Goal: Task Accomplishment & Management: Use online tool/utility

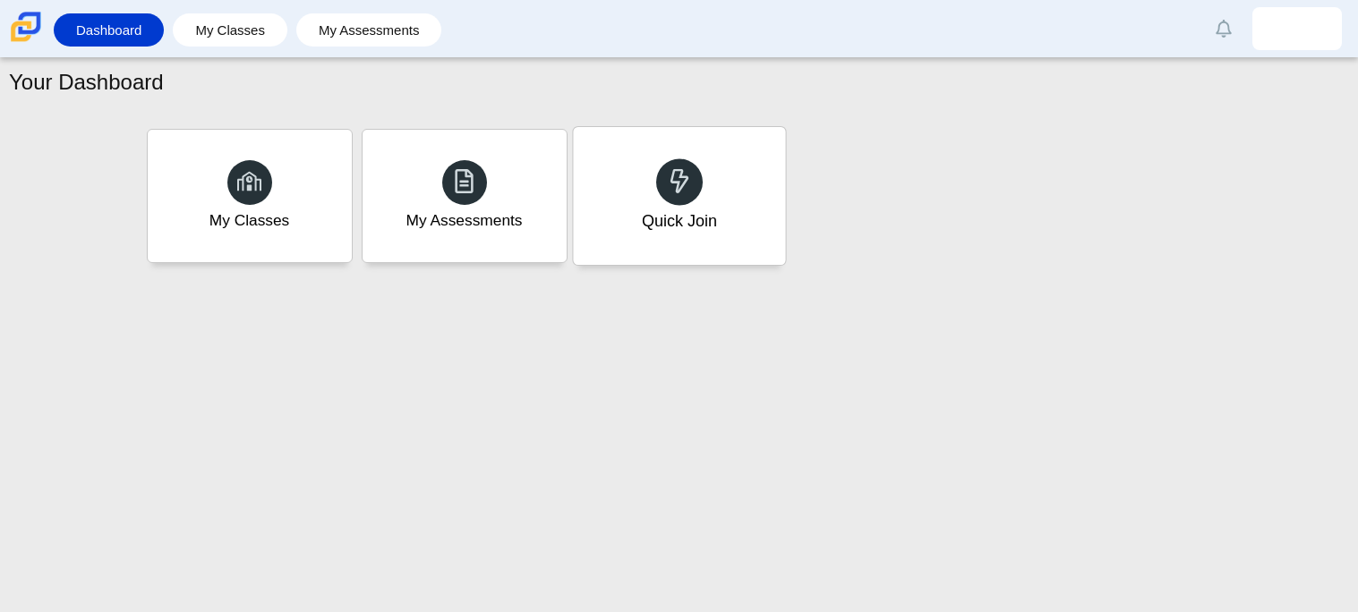
click at [684, 241] on div "Quick Join" at bounding box center [679, 196] width 212 height 138
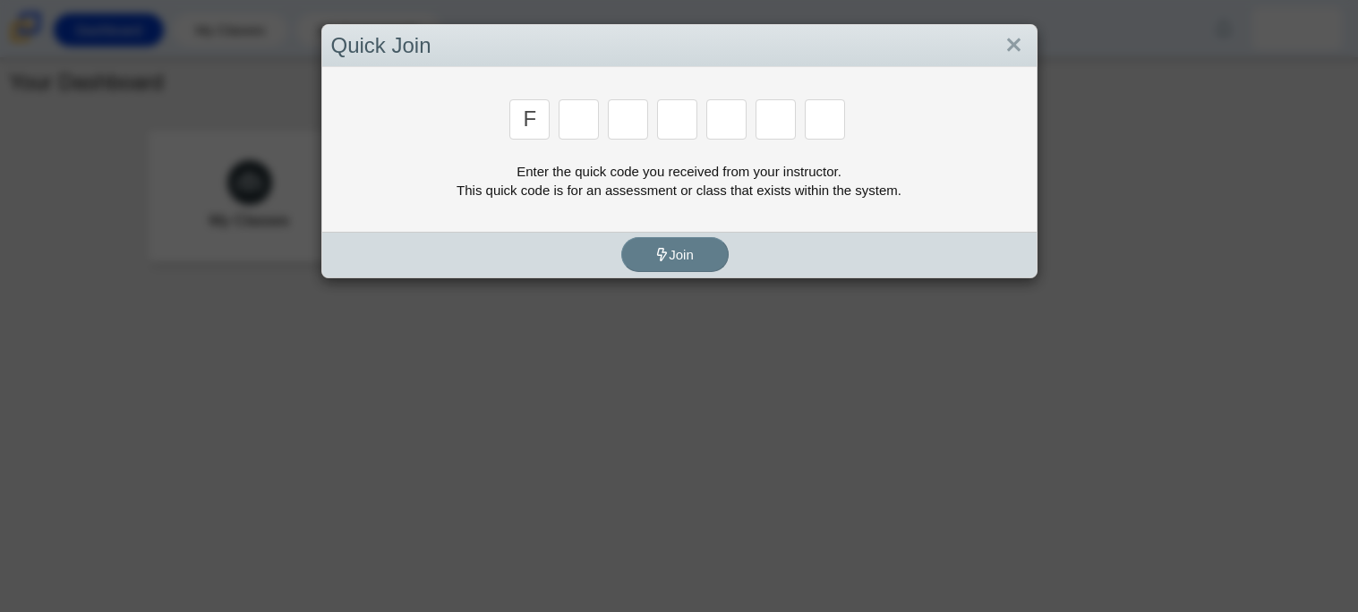
type input "f"
type input "7"
type input "m"
type input "c"
type input "h"
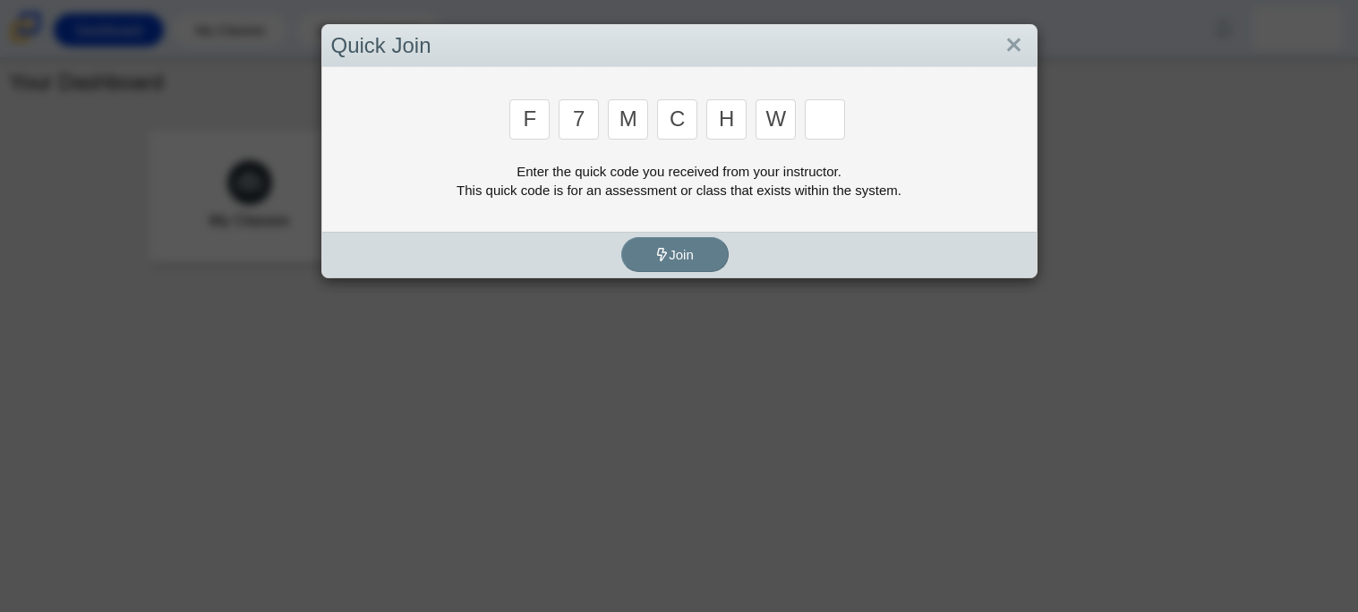
type input "w"
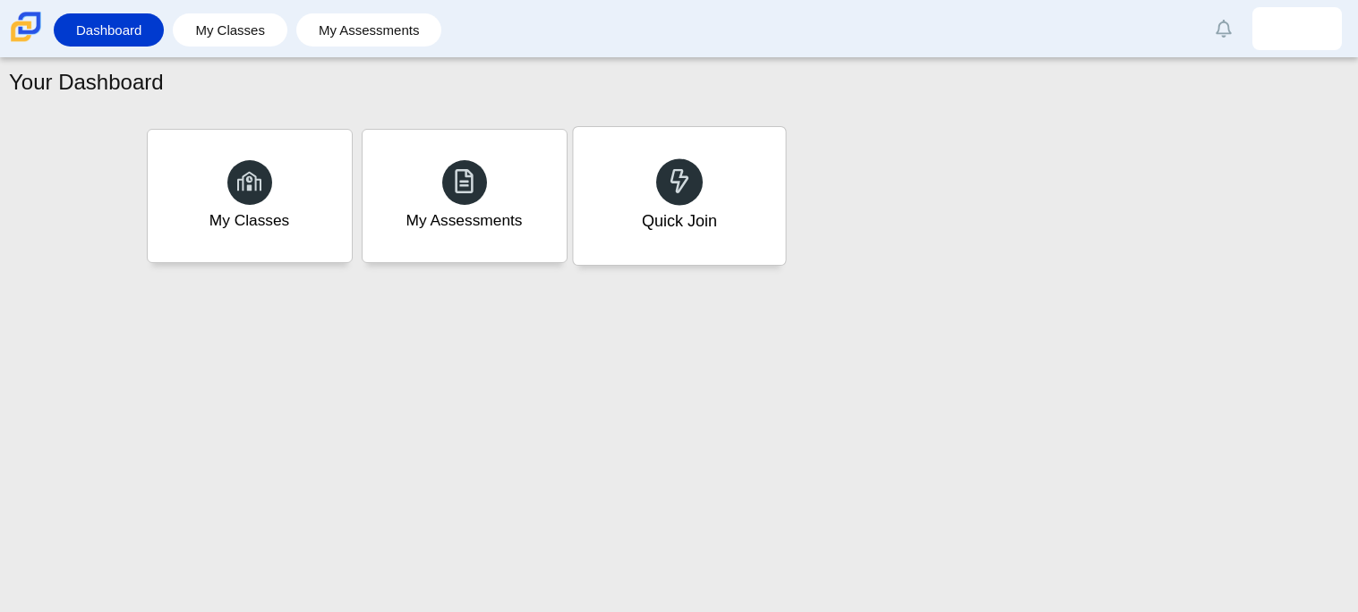
type input "k"
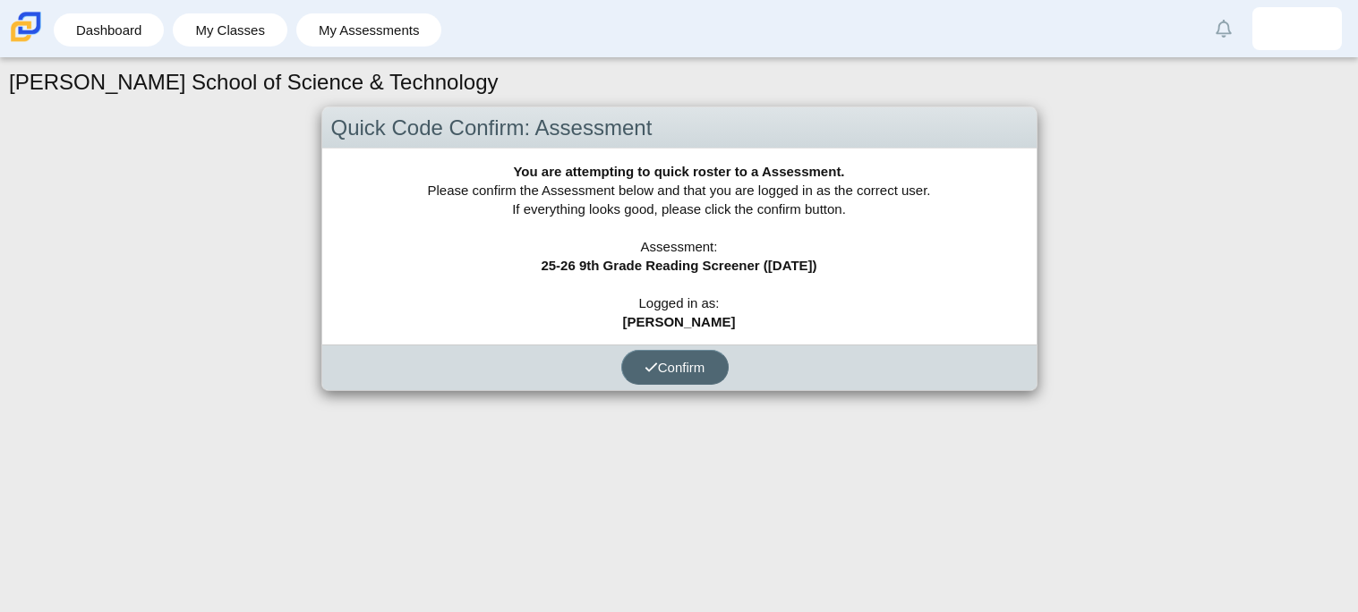
click at [707, 363] on button "Confirm" at bounding box center [674, 367] width 107 height 35
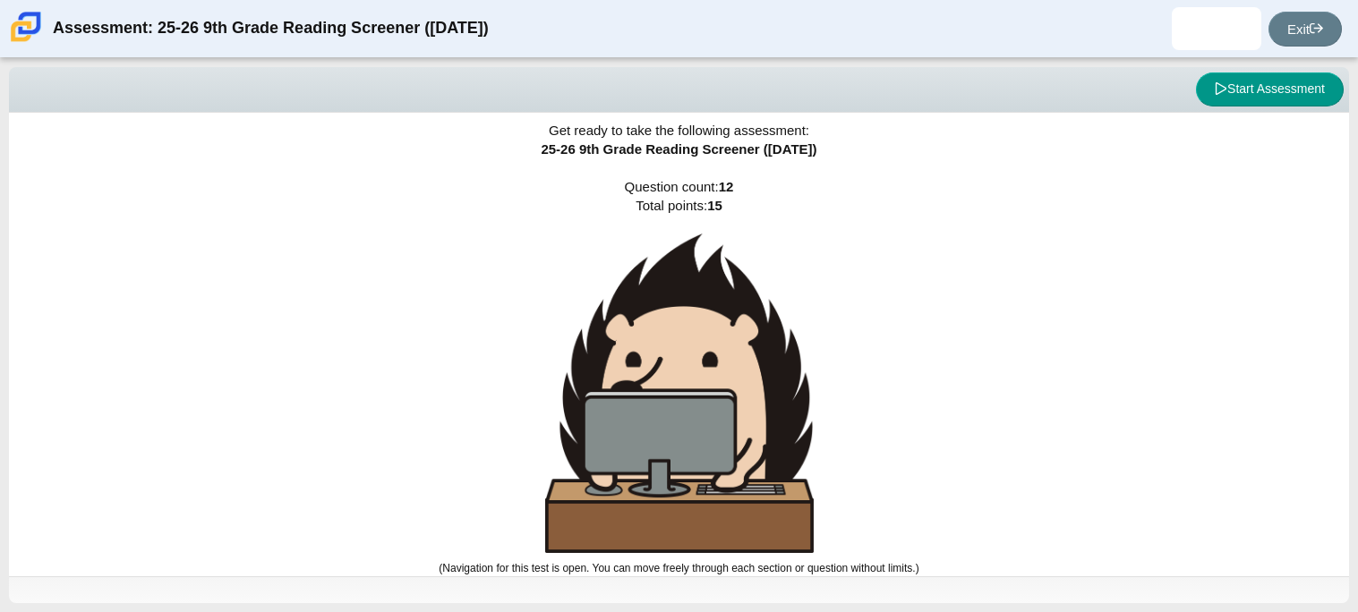
scroll to position [8, 0]
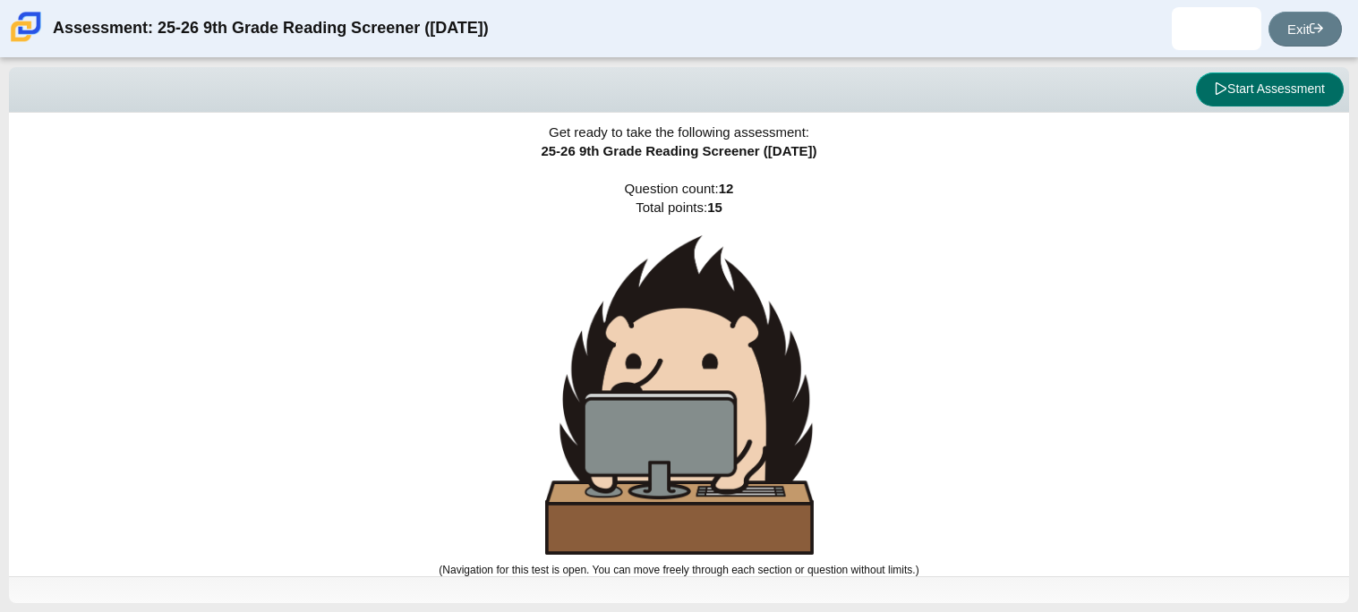
click at [1279, 81] on button "Start Assessment" at bounding box center [1270, 90] width 148 height 34
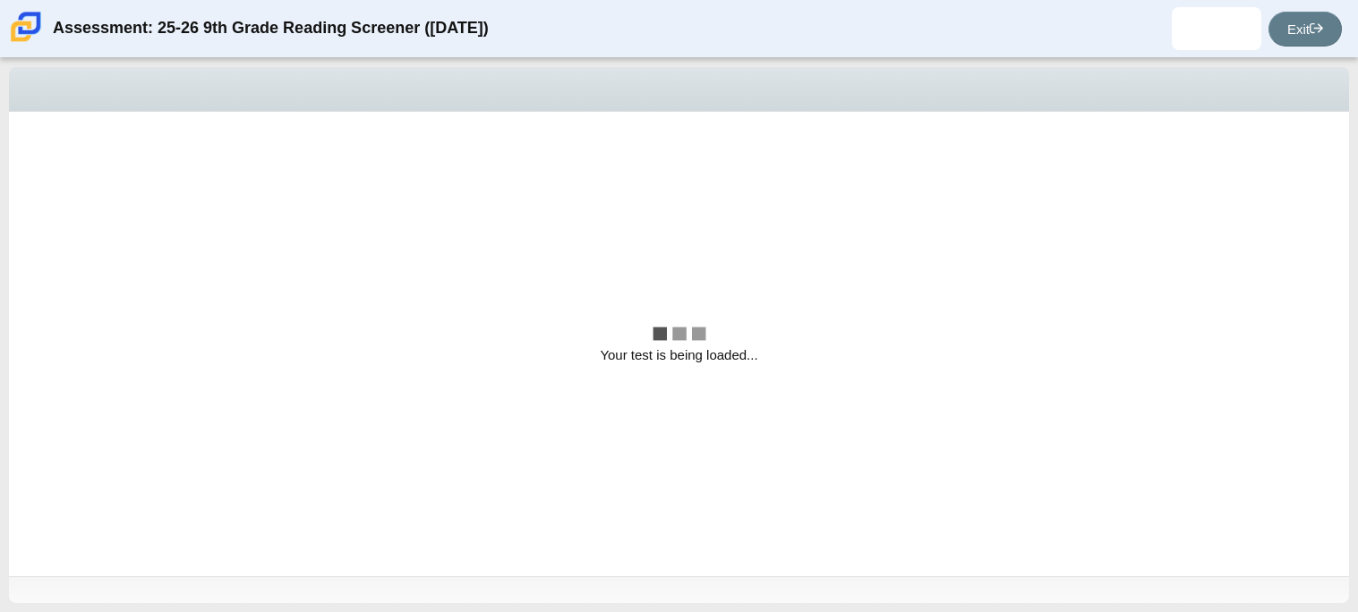
scroll to position [0, 0]
select select "ccc5b315-3c7c-471c-bf90-f22c8299c798"
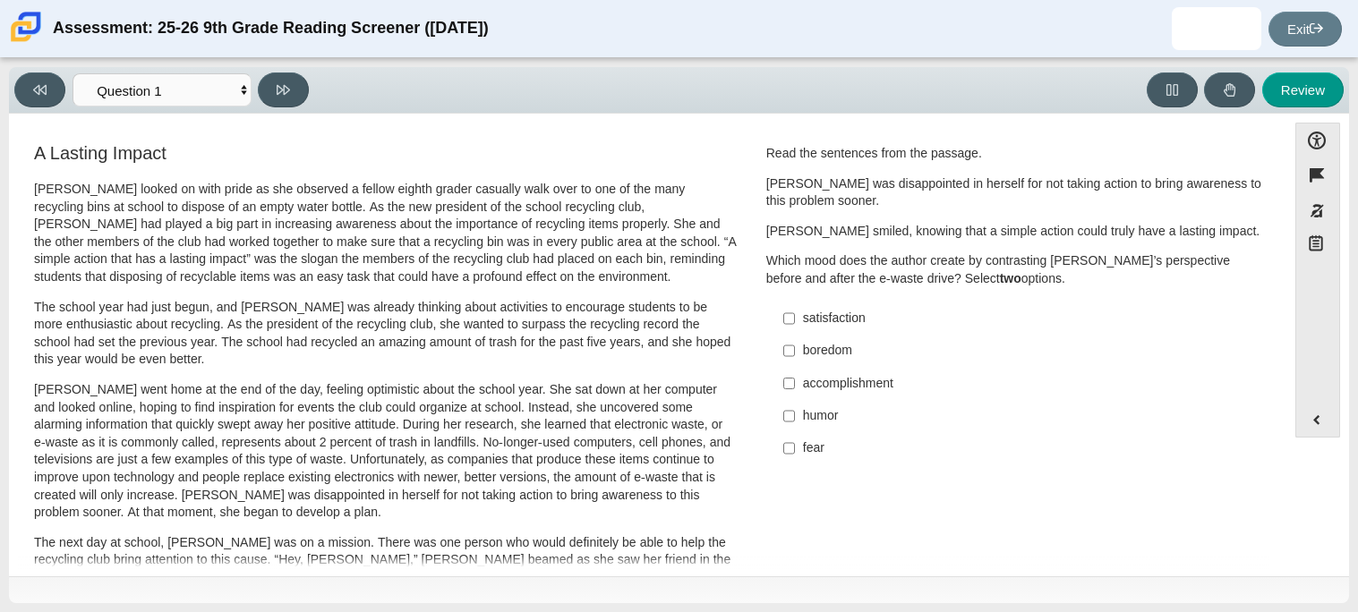
scroll to position [2, 0]
click at [118, 82] on select "Questions Question 1 Question 2 Question 3 Question 4 Question 5 Question 6 Que…" at bounding box center [162, 89] width 179 height 33
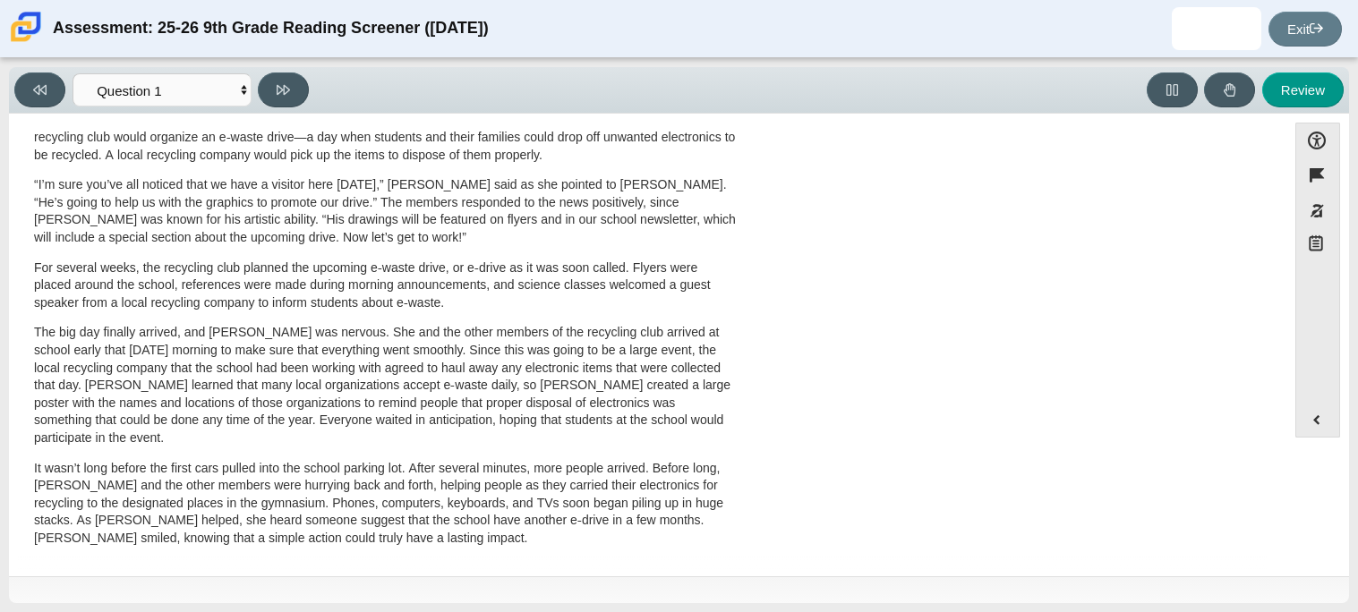
scroll to position [0, 0]
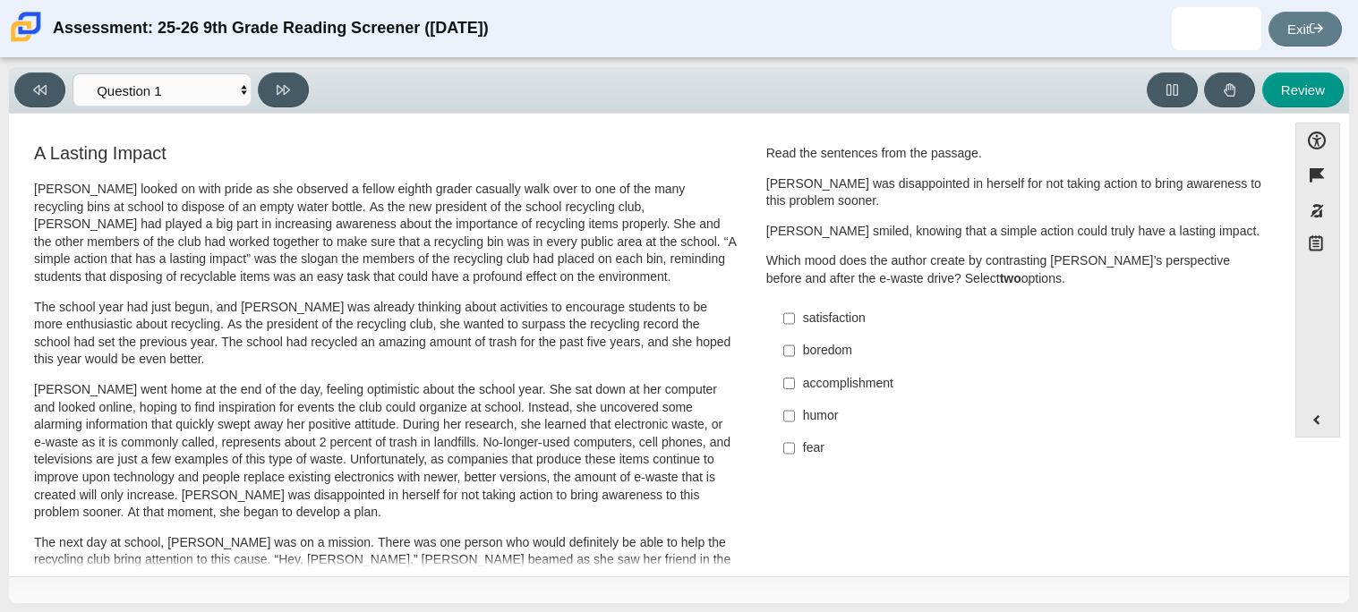
click at [844, 426] on label "humor humor" at bounding box center [1017, 416] width 492 height 32
click at [795, 426] on input "humor humor" at bounding box center [790, 416] width 12 height 32
checkbox input "true"
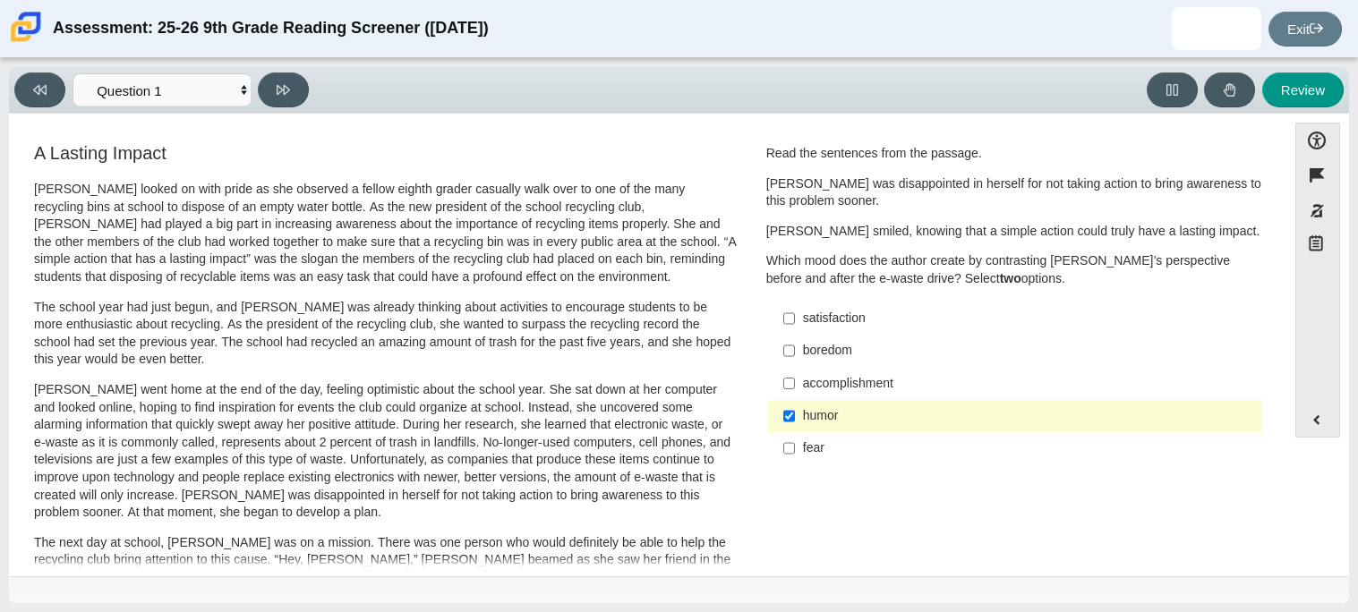
click at [880, 390] on div "accomplishment" at bounding box center [1029, 384] width 452 height 18
click at [795, 390] on input "accomplishment accomplishment" at bounding box center [790, 383] width 12 height 32
checkbox input "true"
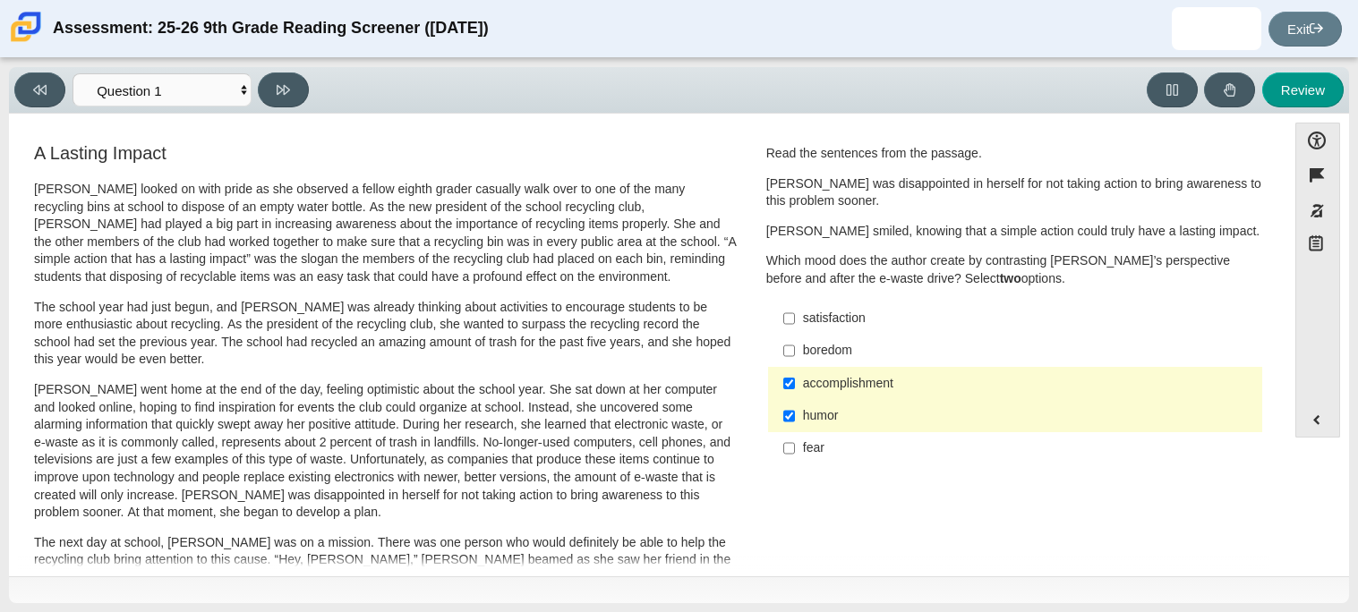
click at [1056, 586] on div at bounding box center [679, 590] width 1340 height 27
click at [266, 77] on button at bounding box center [283, 90] width 51 height 35
select select "0ff64528-ffd7-428d-b192-babfaadd44e8"
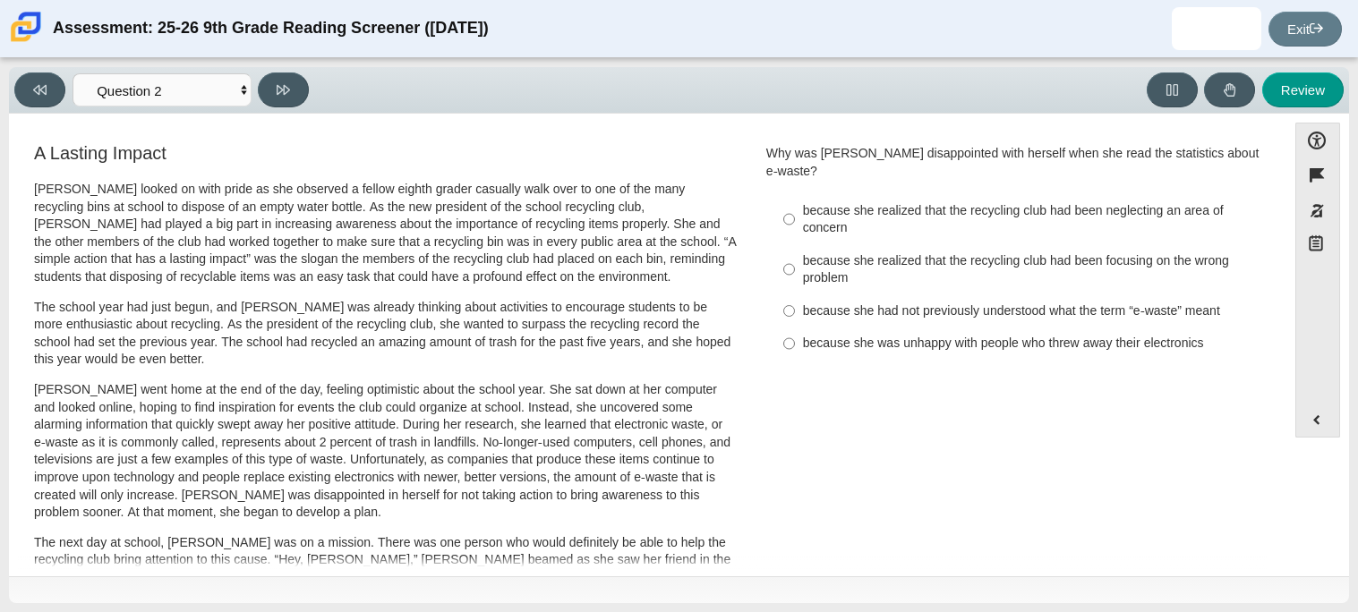
click at [892, 303] on div "because she had not previously understood what the term “e-waste” meant" at bounding box center [1029, 312] width 452 height 18
click at [795, 295] on input "because she had not previously understood what the term “e-waste” meant because…" at bounding box center [790, 311] width 12 height 32
radio input "true"
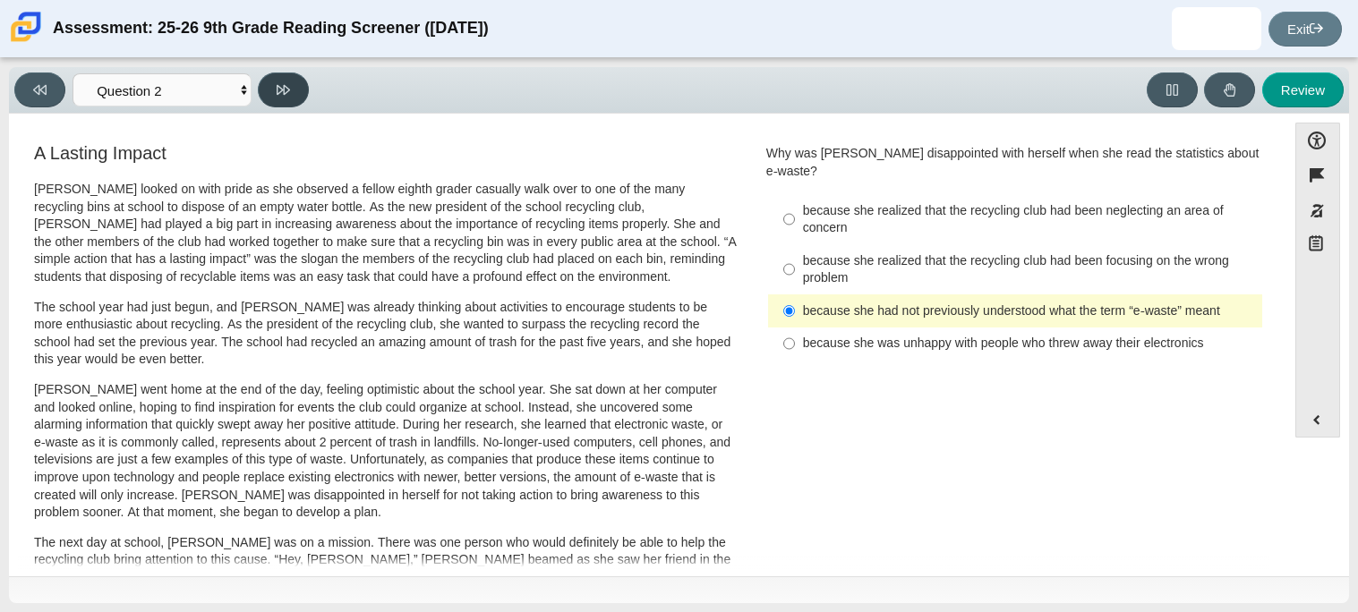
click at [286, 89] on icon at bounding box center [283, 89] width 13 height 13
select select "7ce3d843-6974-4858-901c-1ff39630e843"
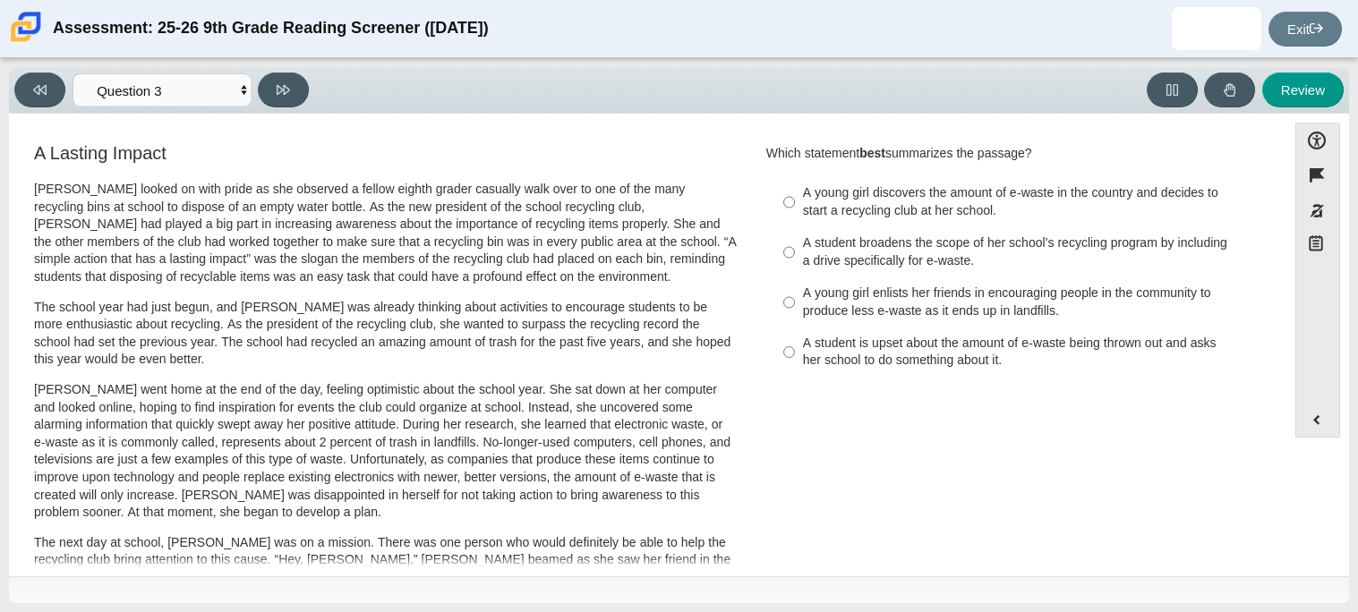
click at [821, 303] on div "A young girl enlists her friends in encouraging people in the community to prod…" at bounding box center [1029, 302] width 452 height 35
click at [795, 303] on input "A young girl enlists her friends in encouraging people in the community to prod…" at bounding box center [790, 303] width 12 height 50
radio input "true"
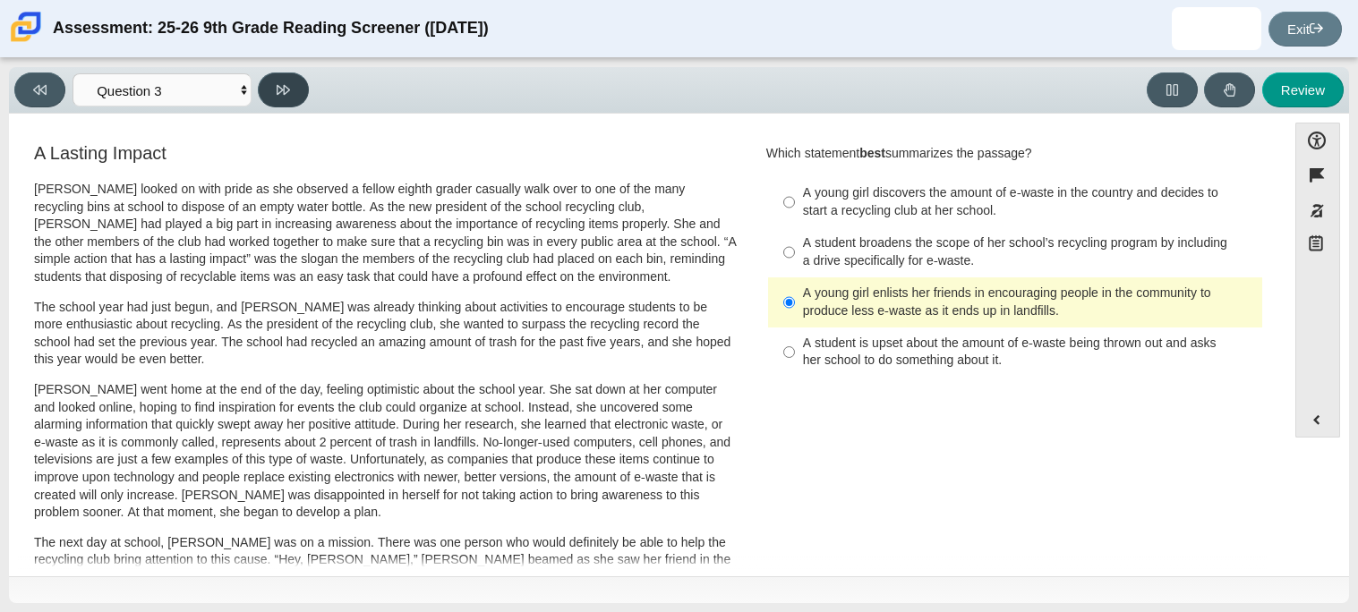
click at [278, 74] on button at bounding box center [283, 90] width 51 height 35
select select "ca9ea0f1-49c5-4bd1-83b0-472c18652b42"
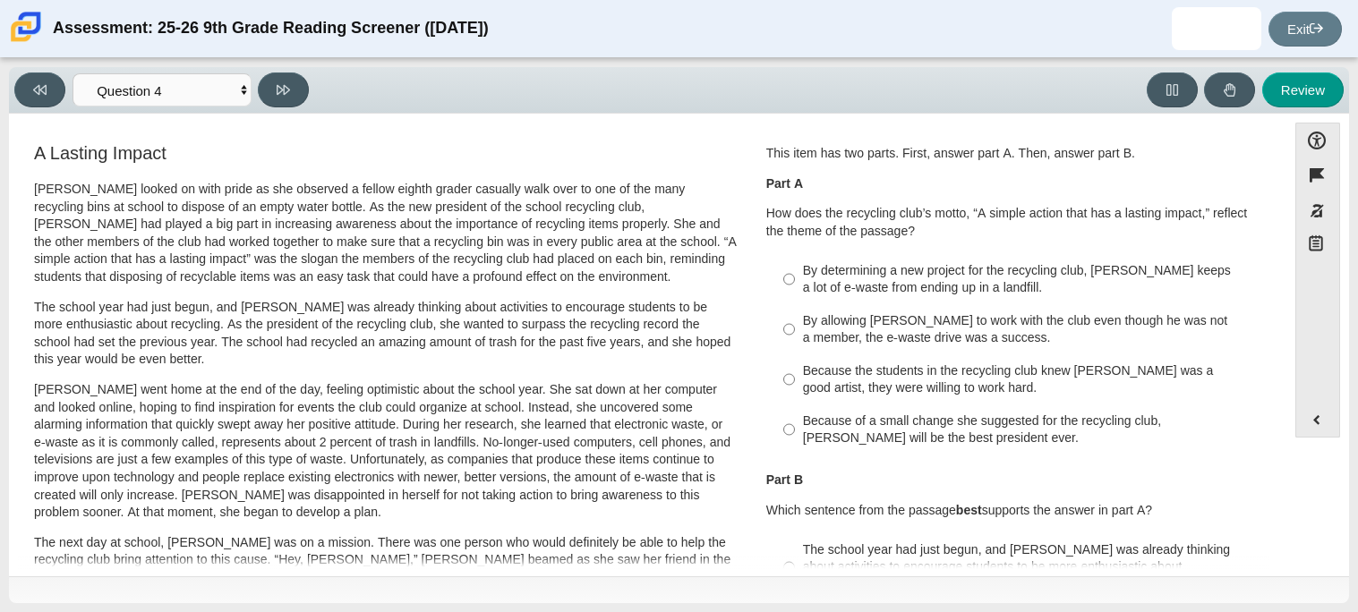
scroll to position [35, 0]
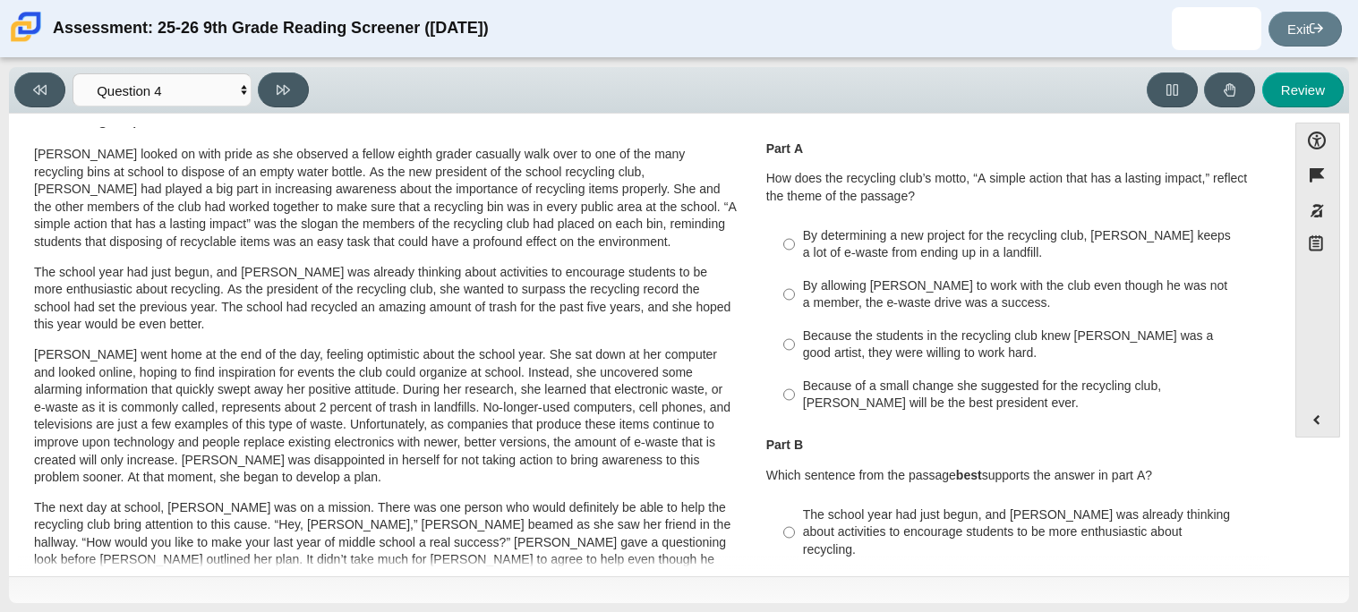
click at [1046, 187] on p "How does the recycling club’s motto, “A simple action that has a lasting impact…" at bounding box center [1015, 187] width 498 height 35
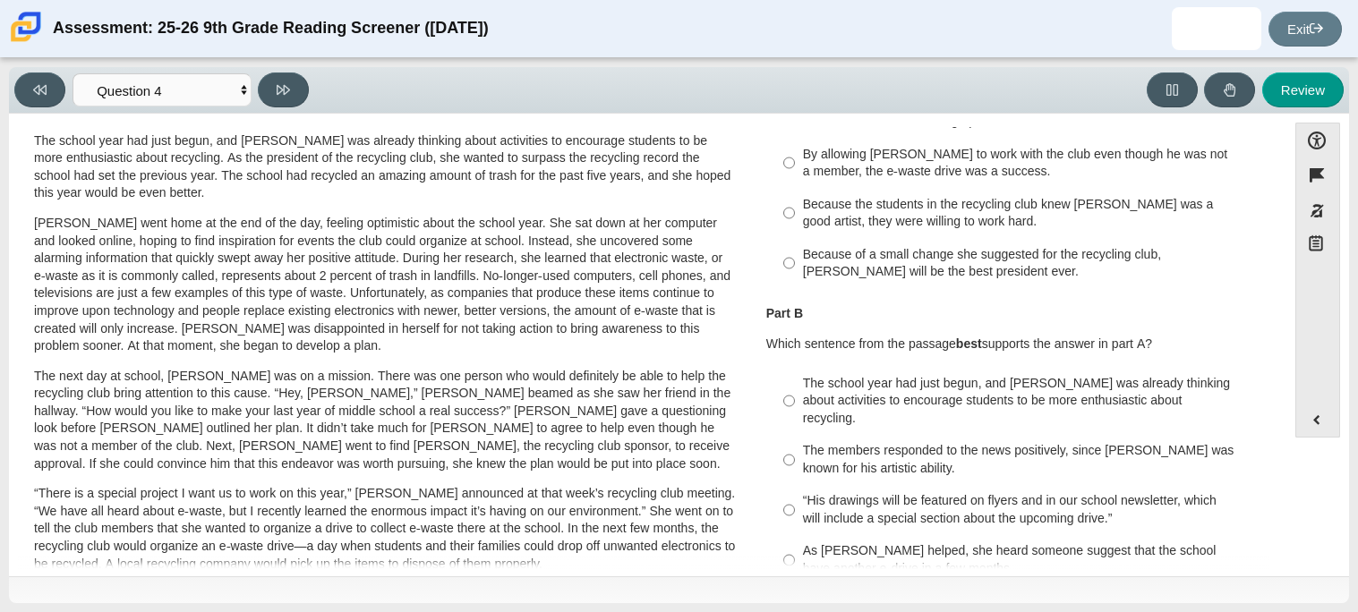
scroll to position [0, 0]
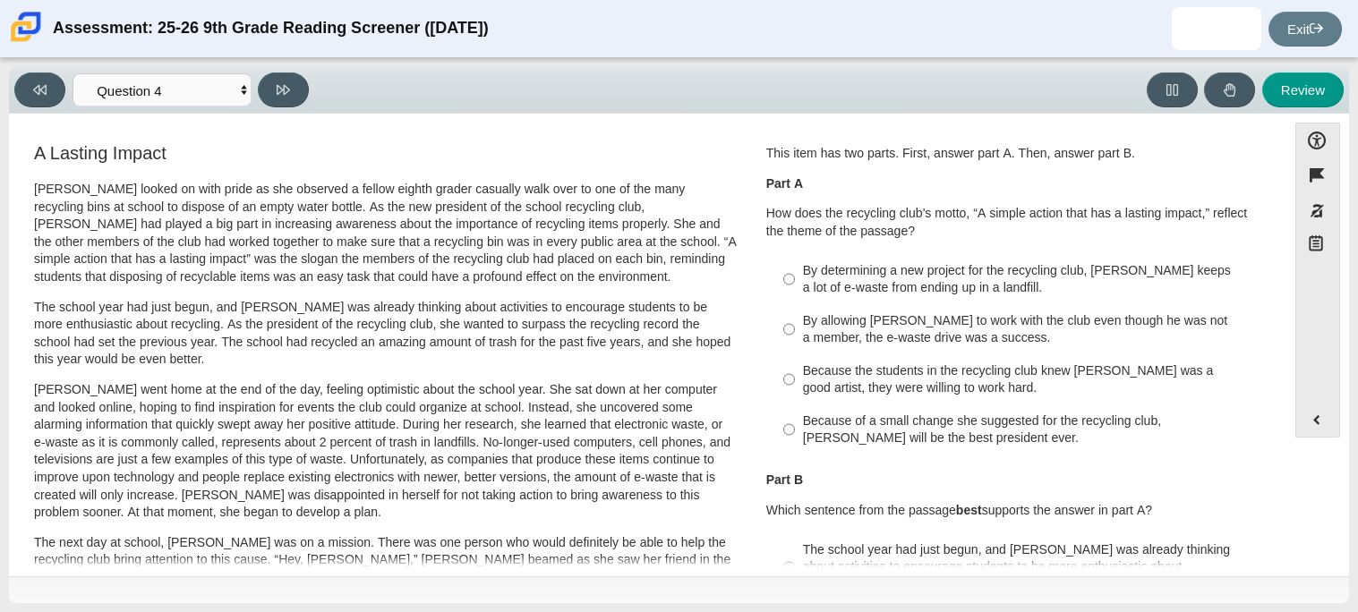
click at [958, 344] on div "By allowing [PERSON_NAME] to work with the club even though he was not a member…" at bounding box center [1029, 330] width 452 height 35
click at [795, 344] on input "By allowing [PERSON_NAME] to work with the club even though he was not a member…" at bounding box center [790, 329] width 12 height 50
radio input "true"
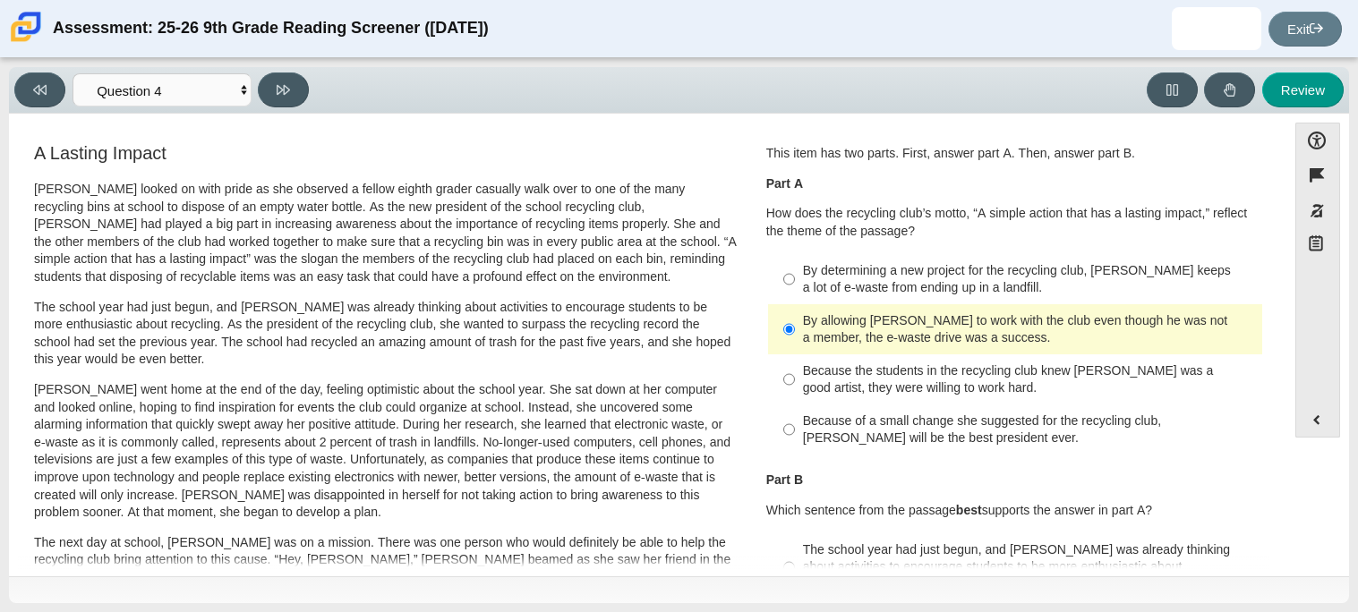
click at [920, 279] on div "By determining a new project for the recycling club, [PERSON_NAME] keeps a lot …" at bounding box center [1029, 279] width 452 height 35
click at [795, 279] on input "By determining a new project for the recycling club, [PERSON_NAME] keeps a lot …" at bounding box center [790, 279] width 12 height 50
radio input "true"
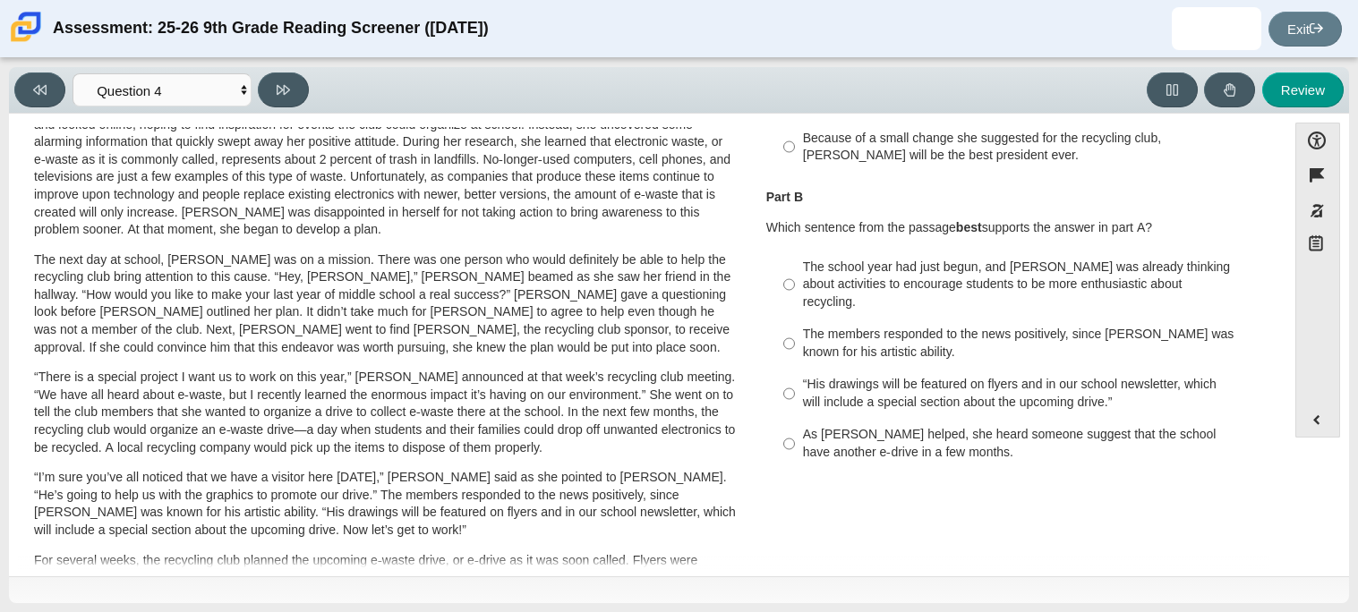
scroll to position [319, 0]
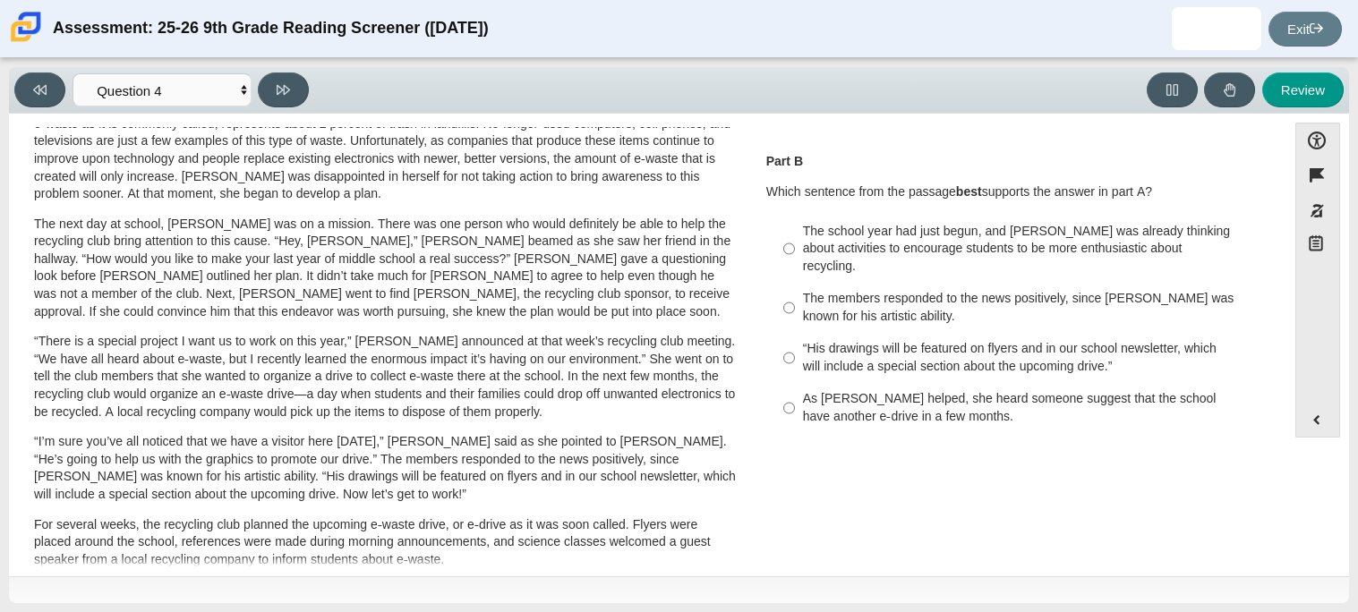
click at [916, 210] on div "Part B Which sentence from the passage best supports the answer in part A? Resp…" at bounding box center [1015, 294] width 498 height 282
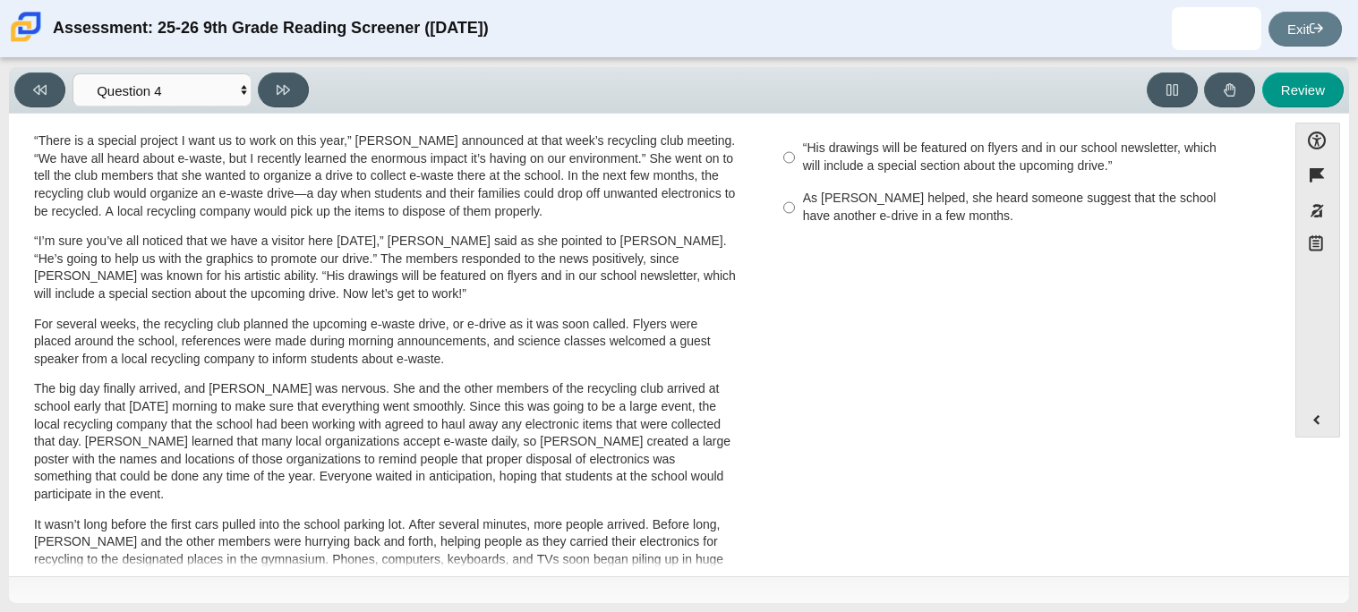
scroll to position [0, 0]
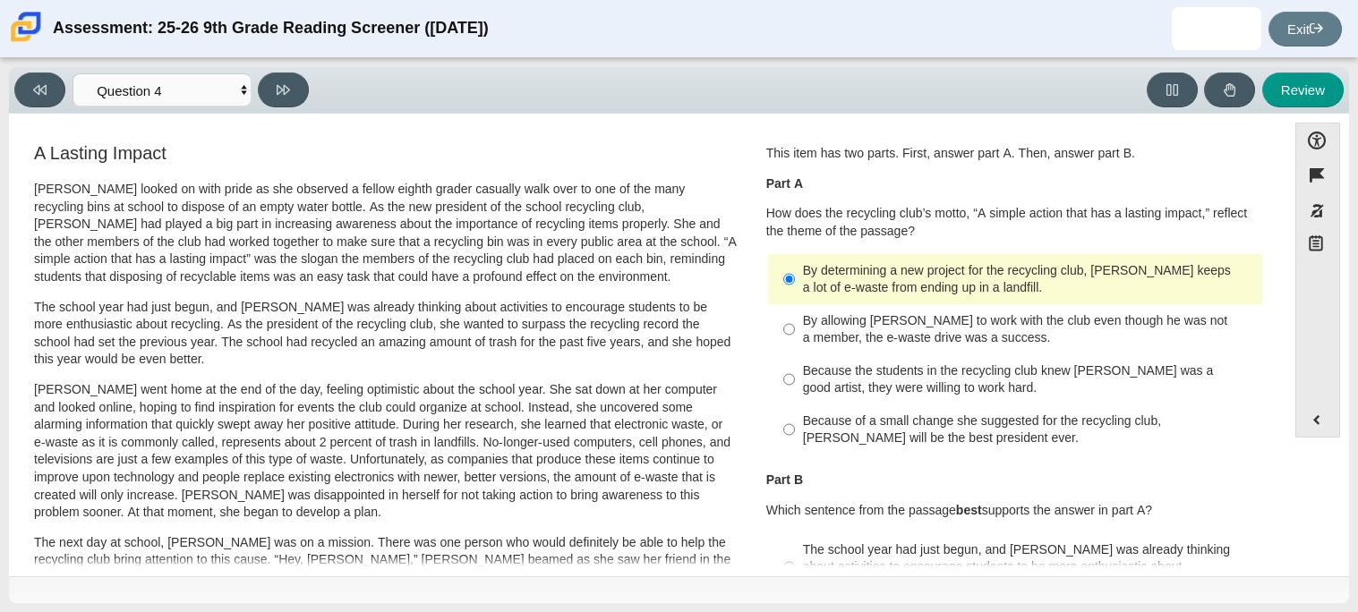
click at [845, 381] on div "Because the students in the recycling club knew [PERSON_NAME] was a good artist…" at bounding box center [1029, 380] width 452 height 35
click at [795, 381] on input "Because the students in the recycling club knew [PERSON_NAME] was a good artist…" at bounding box center [790, 380] width 12 height 50
radio input "true"
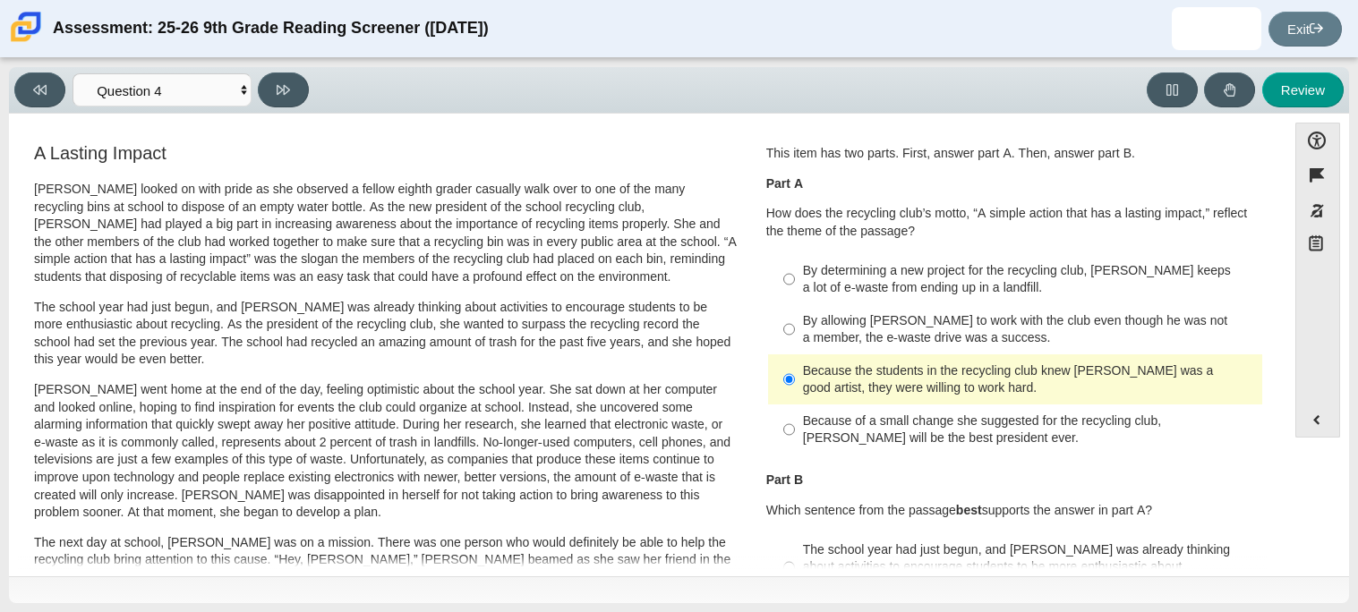
click at [984, 350] on label "By allowing [PERSON_NAME] to work with the club even though he was not a member…" at bounding box center [1017, 329] width 492 height 50
click at [795, 350] on input "By allowing [PERSON_NAME] to work with the club even though he was not a member…" at bounding box center [790, 329] width 12 height 50
radio input "true"
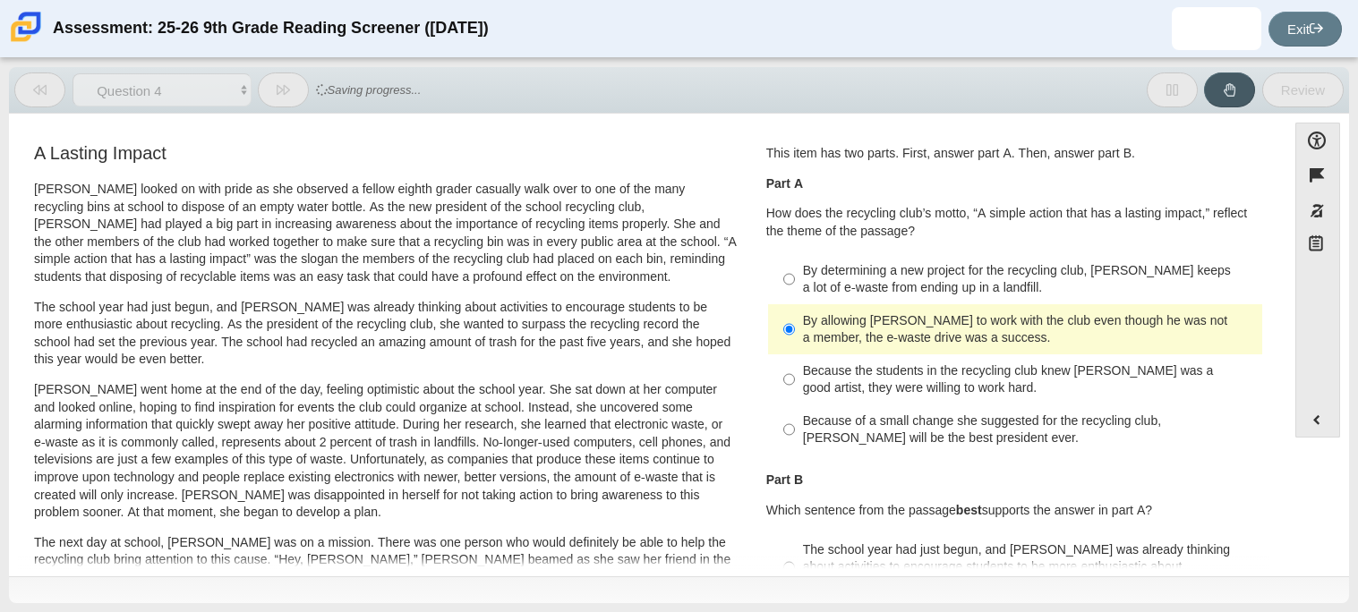
click at [997, 377] on div "Because the students in the recycling club knew [PERSON_NAME] was a good artist…" at bounding box center [1029, 380] width 452 height 35
click at [795, 377] on input "Because the students in the recycling club knew [PERSON_NAME] was a good artist…" at bounding box center [790, 380] width 12 height 50
radio input "true"
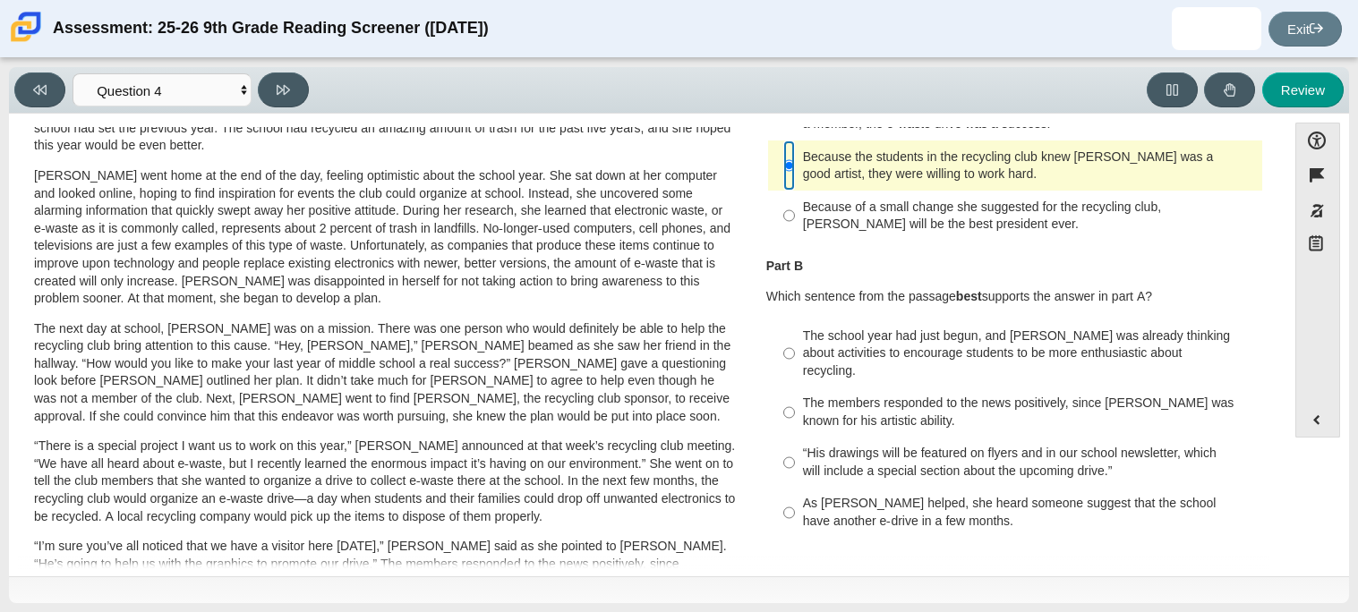
scroll to position [218, 0]
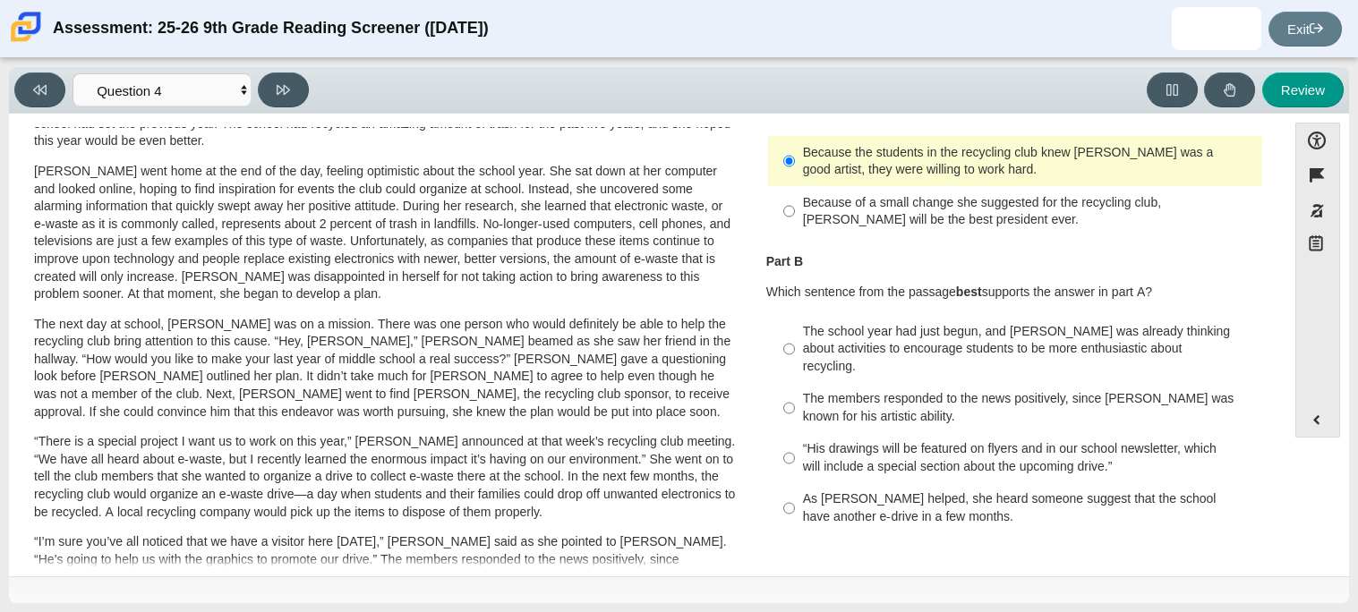
click at [1043, 392] on div "The members responded to the news positively, since [PERSON_NAME] was known for…" at bounding box center [1029, 407] width 452 height 35
click at [795, 392] on input "The members responded to the news positively, since [PERSON_NAME] was known for…" at bounding box center [790, 408] width 12 height 50
radio input "true"
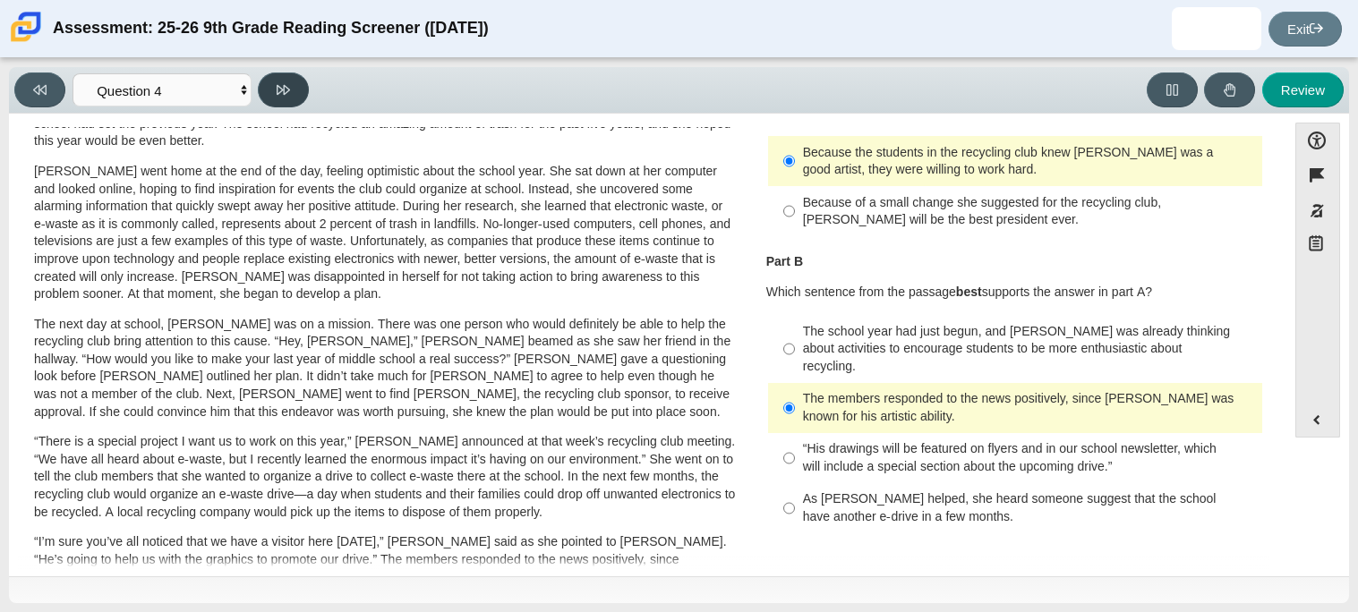
click at [277, 84] on icon at bounding box center [283, 89] width 13 height 13
select select "e41f1a79-e29f-4095-8030-a53364015bed"
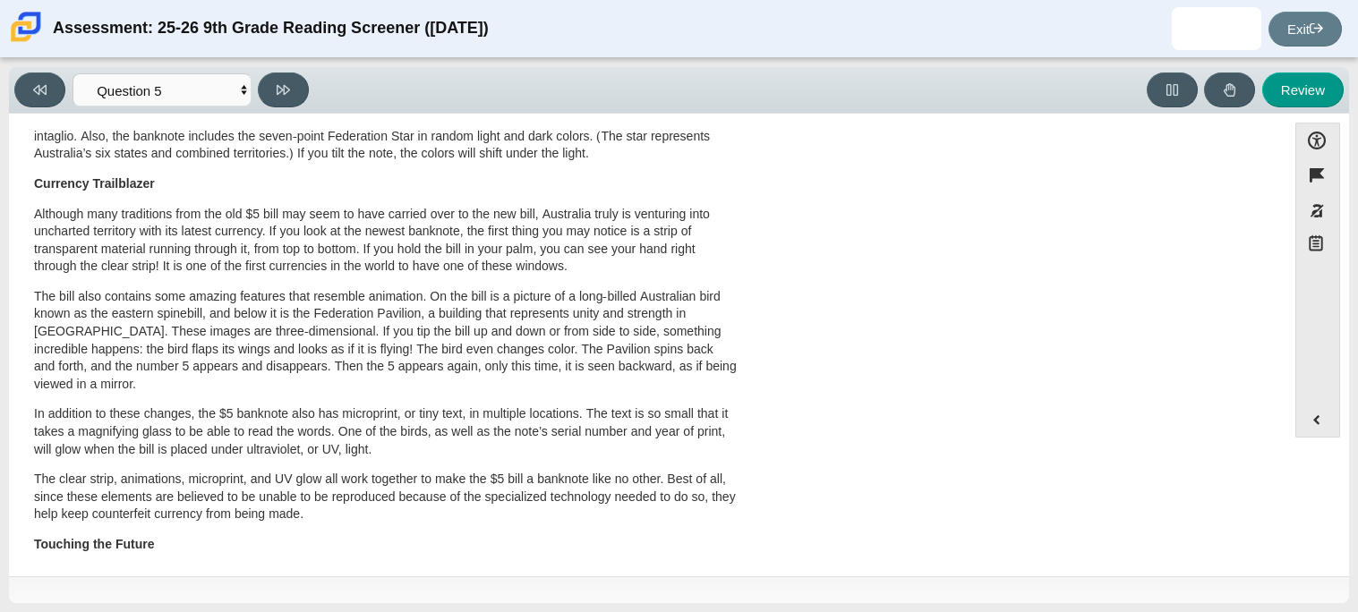
scroll to position [0, 0]
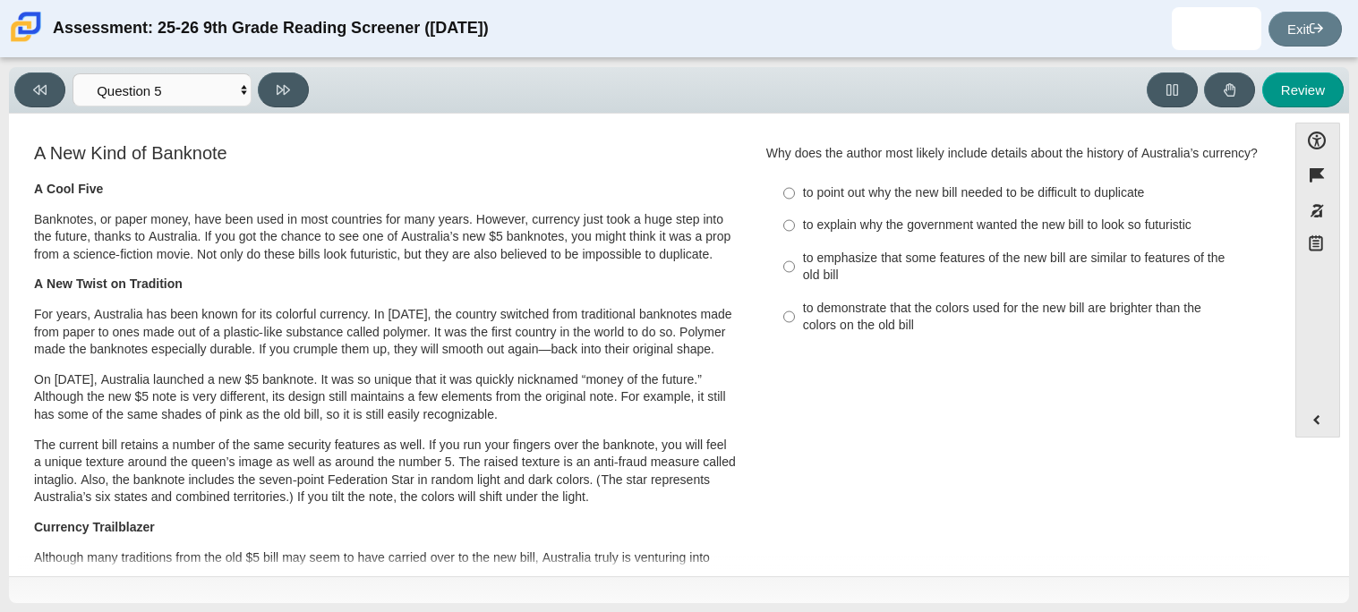
click at [887, 191] on div "to point out why the new bill needed to be difficult to duplicate" at bounding box center [1029, 193] width 452 height 18
click at [795, 191] on input "to point out why the new bill needed to be difficult to duplicate to point out …" at bounding box center [790, 193] width 12 height 32
radio input "true"
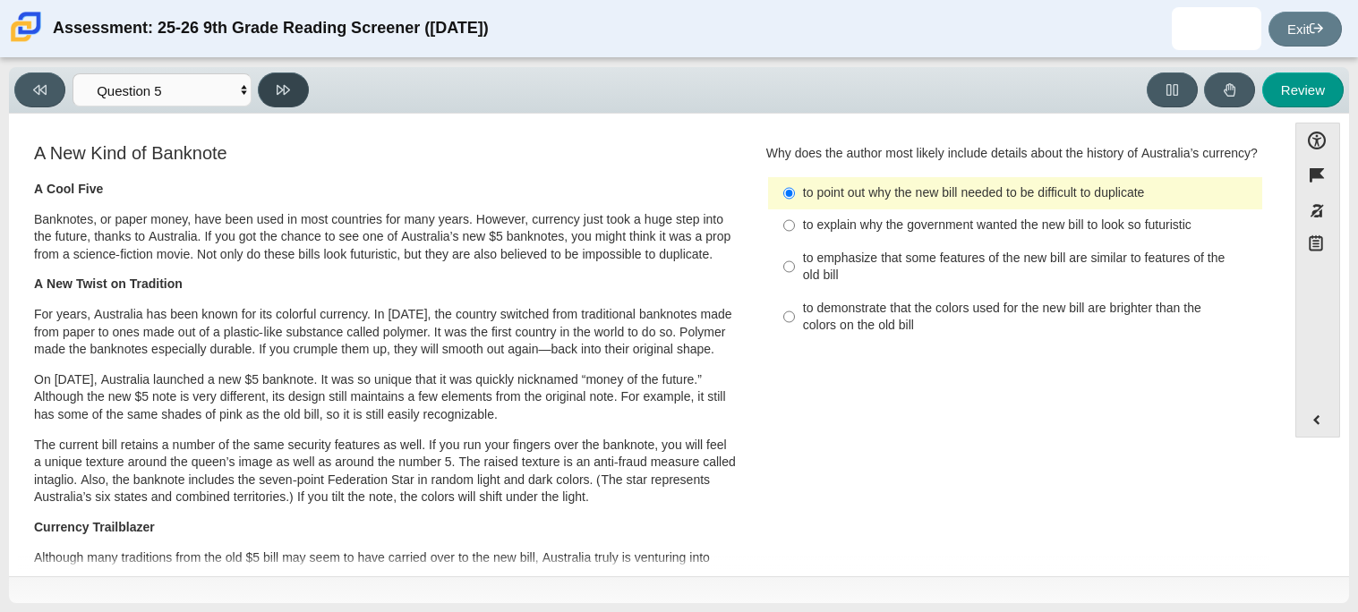
click at [303, 96] on button at bounding box center [283, 90] width 51 height 35
select select "69146e31-7b3d-4a3e-9ce6-f30c24342ae0"
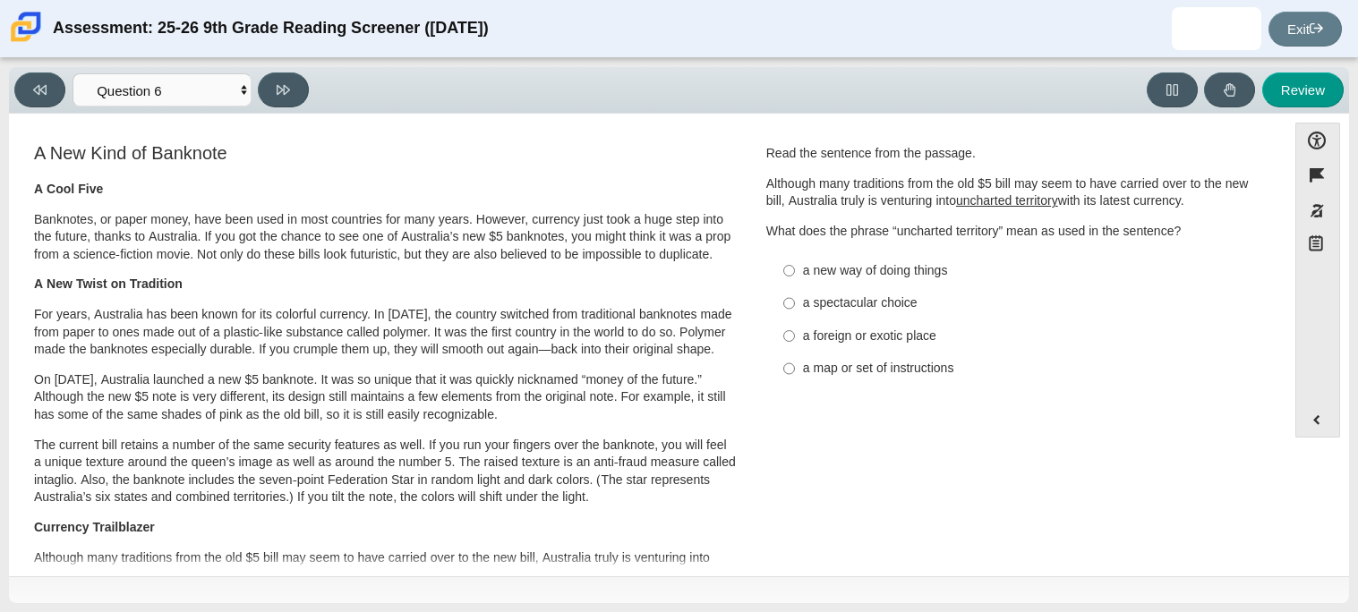
click at [852, 346] on label "a foreign or exotic place a foreign or exotic place" at bounding box center [1017, 336] width 492 height 32
click at [795, 346] on input "a foreign or exotic place a foreign or exotic place" at bounding box center [790, 336] width 12 height 32
radio input "true"
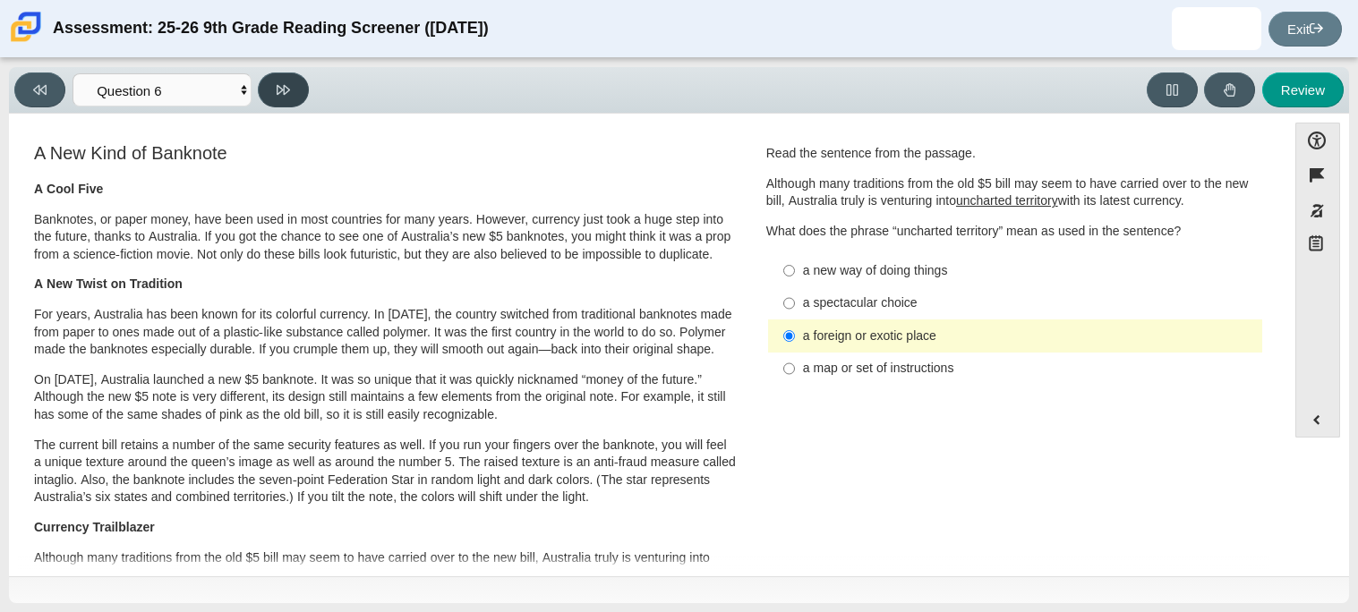
click at [284, 73] on button at bounding box center [283, 90] width 51 height 35
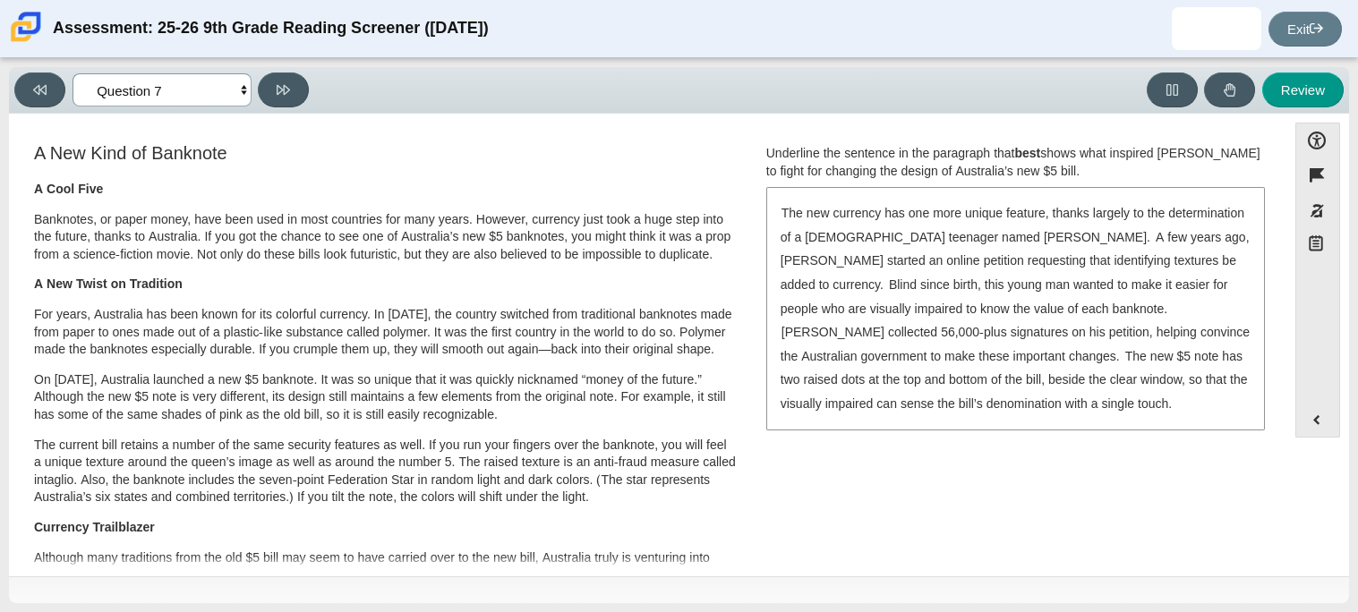
click at [198, 92] on select "Questions Question 1 Question 2 Question 3 Question 4 Question 5 Question 6 Que…" at bounding box center [162, 89] width 179 height 33
click at [374, 149] on h3 "A New Kind of Banknote" at bounding box center [385, 153] width 703 height 20
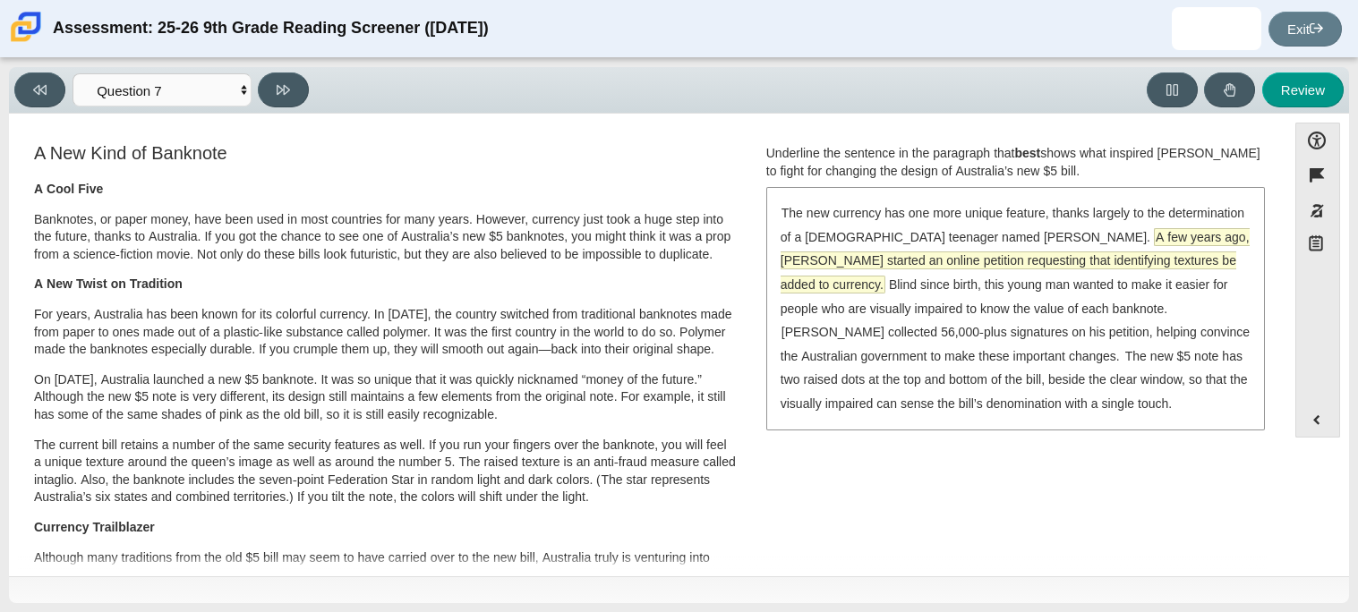
click at [872, 259] on span "A few years ago, [PERSON_NAME] started an online petition requesting that ident…" at bounding box center [1015, 261] width 469 height 64
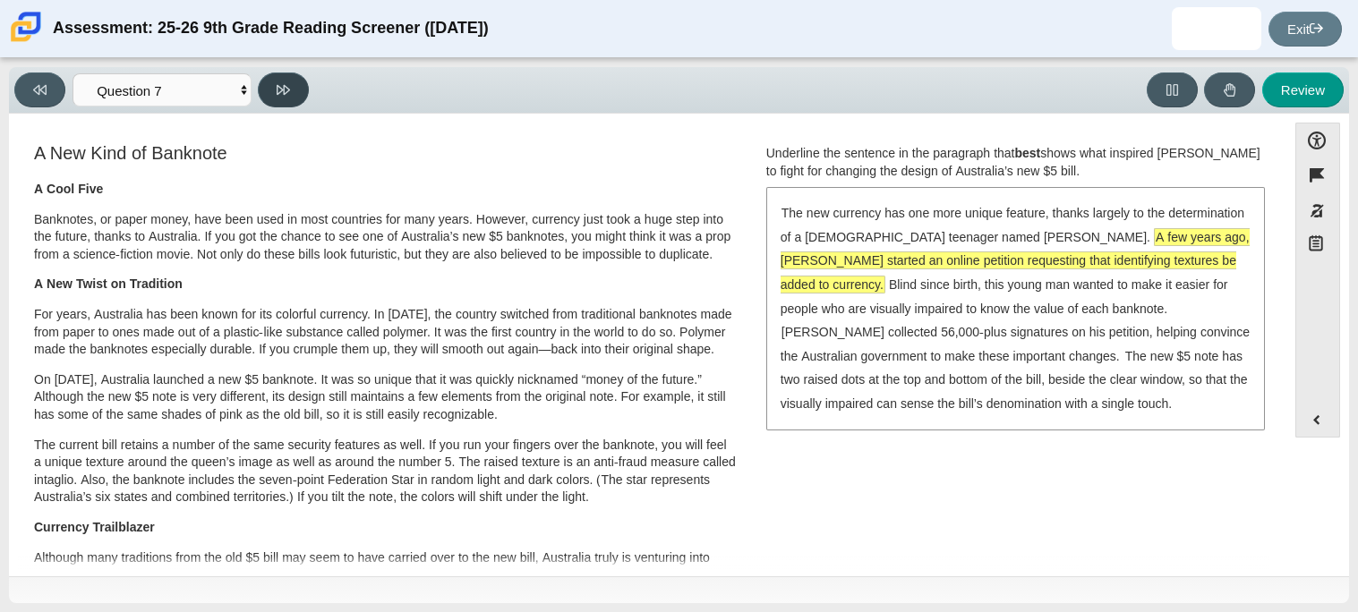
click at [292, 86] on button at bounding box center [283, 90] width 51 height 35
select select "ea8338c2-a6a3-418e-a305-2b963b54a290"
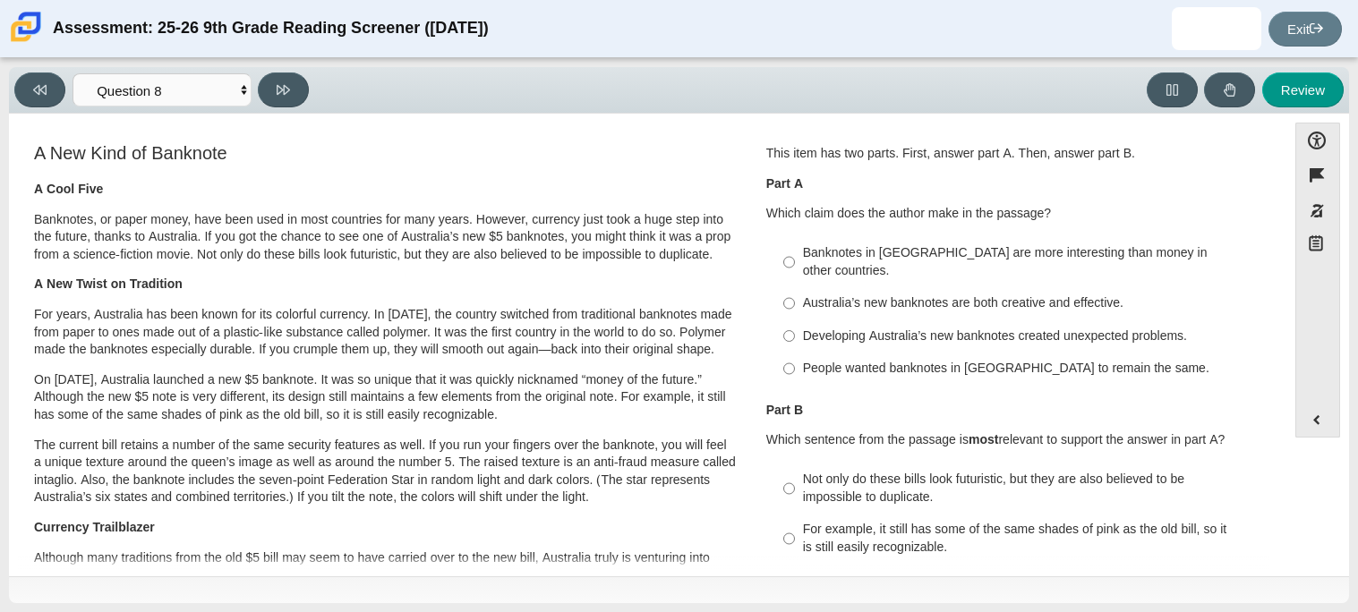
click at [841, 353] on label "People wanted banknotes in [GEOGRAPHIC_DATA] to remain the same. People wanted …" at bounding box center [1017, 369] width 492 height 32
click at [795, 353] on input "People wanted banknotes in [GEOGRAPHIC_DATA] to remain the same. People wanted …" at bounding box center [790, 369] width 12 height 32
radio input "true"
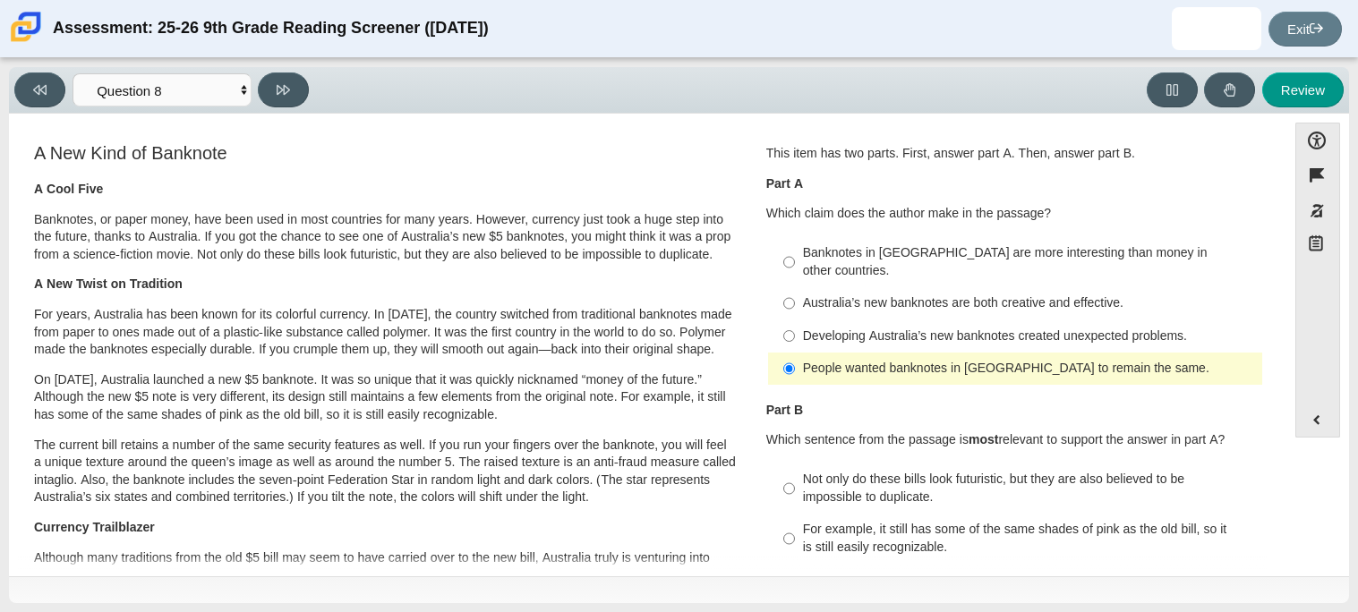
click at [949, 265] on label "Banknotes in [GEOGRAPHIC_DATA] are more interesting than money in other countri…" at bounding box center [1017, 262] width 492 height 50
click at [795, 265] on input "Banknotes in [GEOGRAPHIC_DATA] are more interesting than money in other countri…" at bounding box center [790, 262] width 12 height 50
radio input "true"
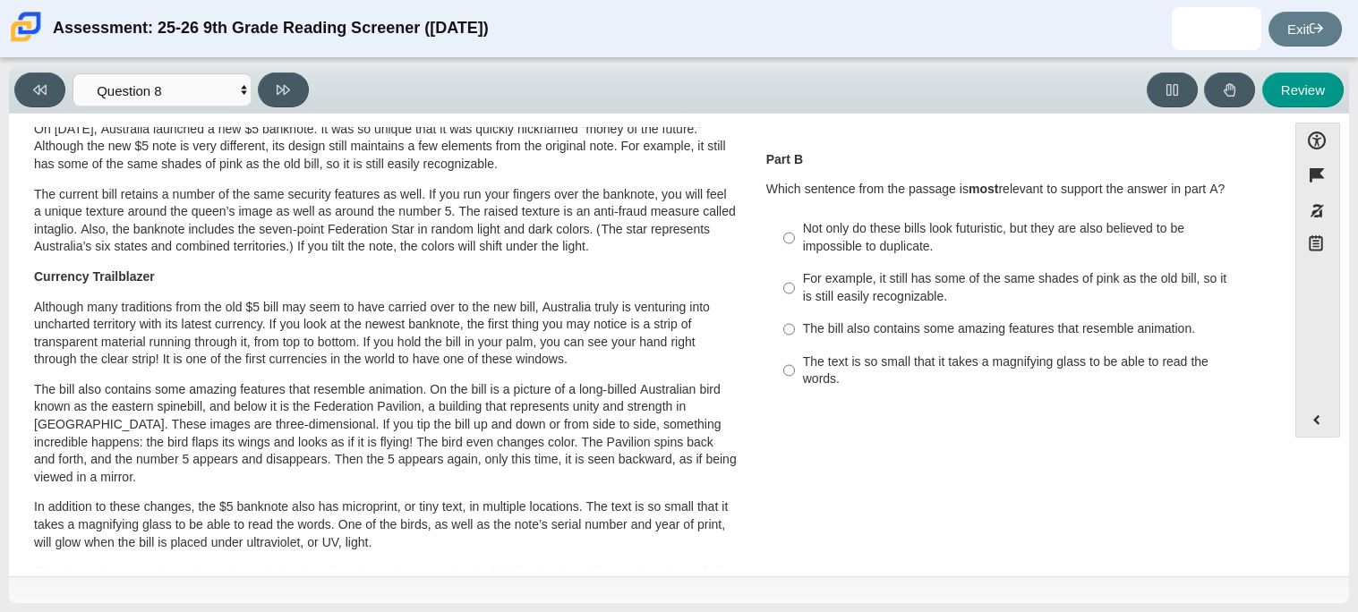
scroll to position [262, 0]
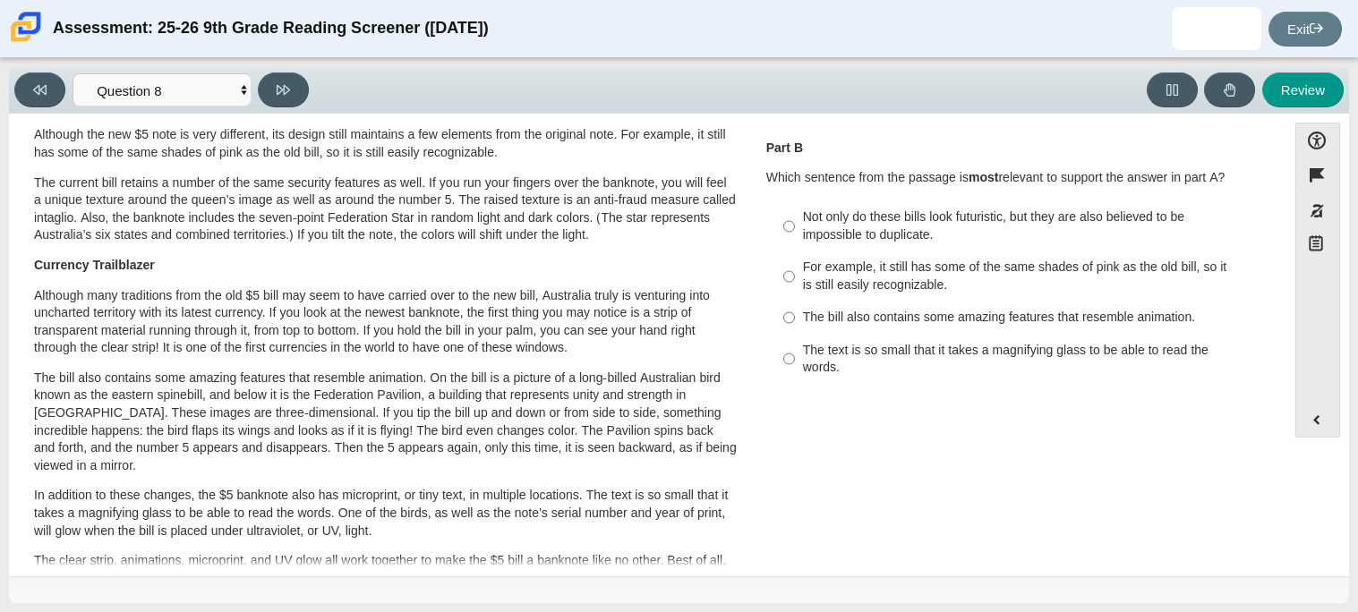
click at [1127, 261] on div "For example, it still has some of the same shades of pink as the old bill, so i…" at bounding box center [1029, 276] width 452 height 35
click at [795, 261] on input "For example, it still has some of the same shades of pink as the old bill, so i…" at bounding box center [790, 277] width 12 height 50
radio input "true"
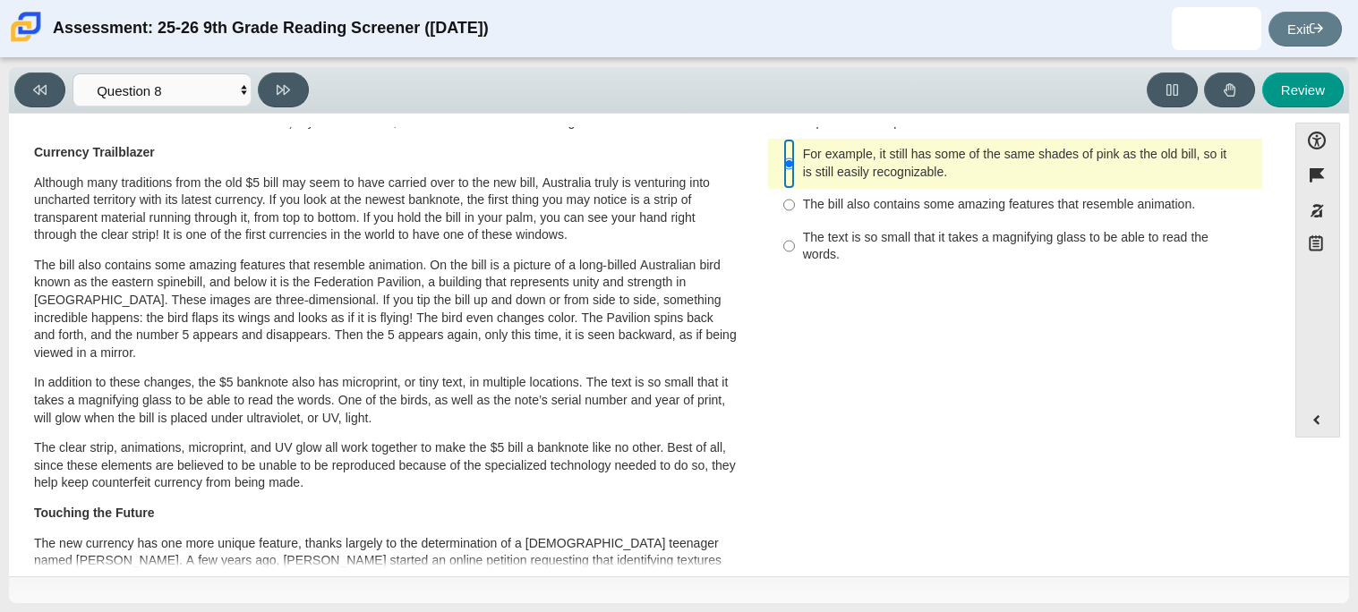
scroll to position [0, 0]
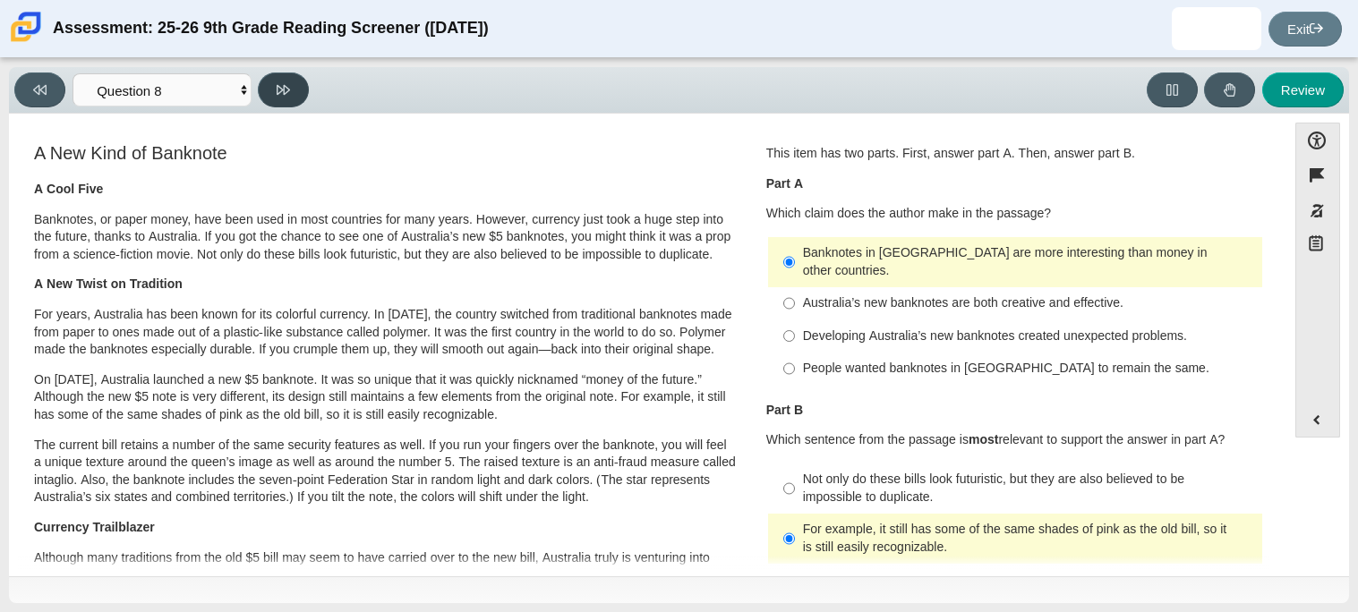
click at [266, 81] on button at bounding box center [283, 90] width 51 height 35
select select "89f058d6-b15c-4ef5-a4b3-fdaffb8868b6"
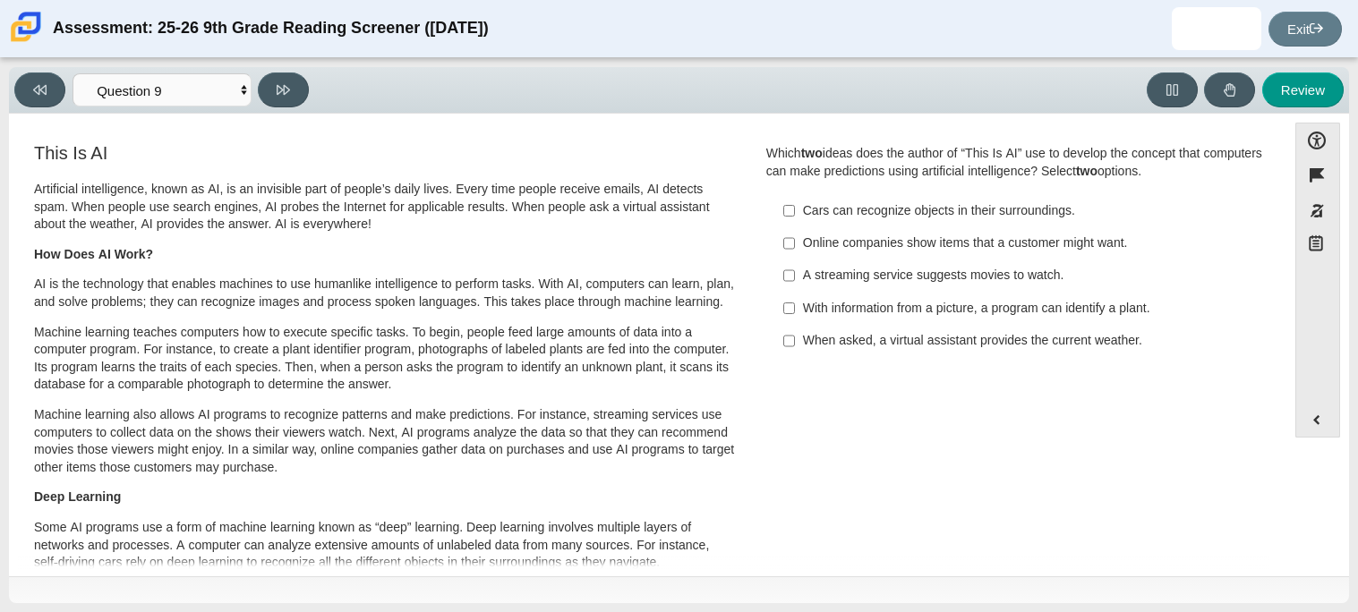
click at [877, 332] on div "When asked, a virtual assistant provides the current weather." at bounding box center [1029, 341] width 452 height 18
click at [795, 332] on input "When asked, a virtual assistant provides the current weather. When asked, a vir…" at bounding box center [790, 341] width 12 height 32
checkbox input "true"
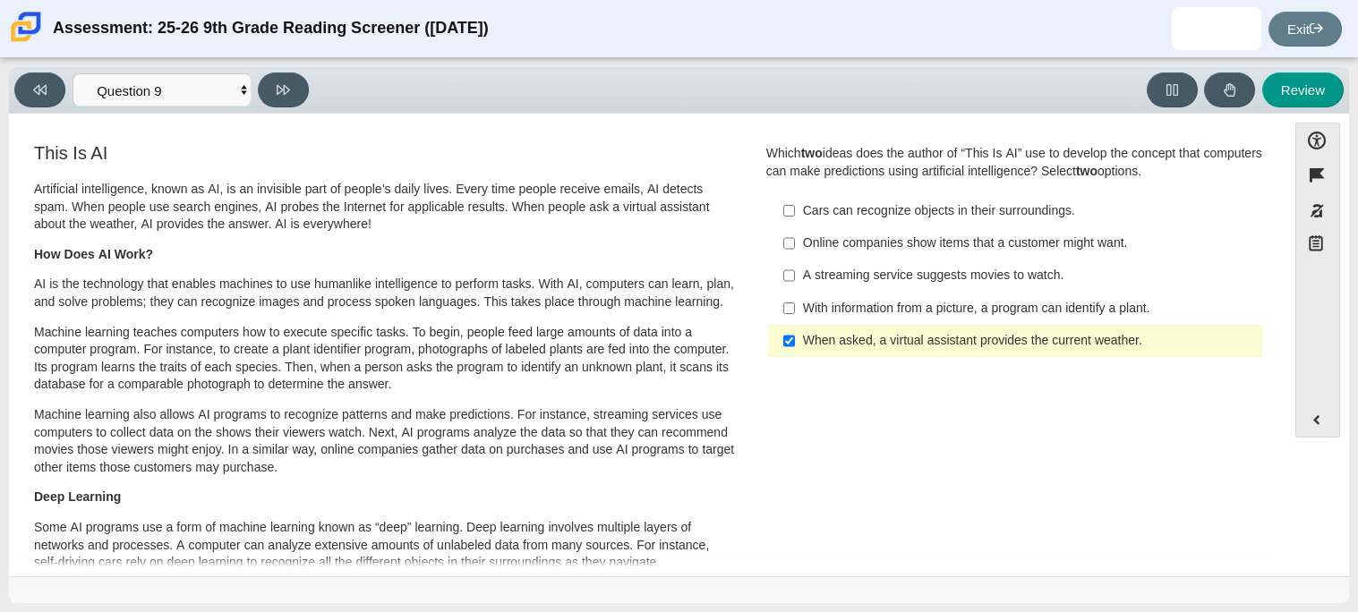
click at [869, 230] on label "Online companies show items that a customer might want. Online companies show i…" at bounding box center [1017, 243] width 492 height 32
click at [795, 230] on input "Online companies show items that a customer might want. Online companies show i…" at bounding box center [790, 243] width 12 height 32
checkbox input "true"
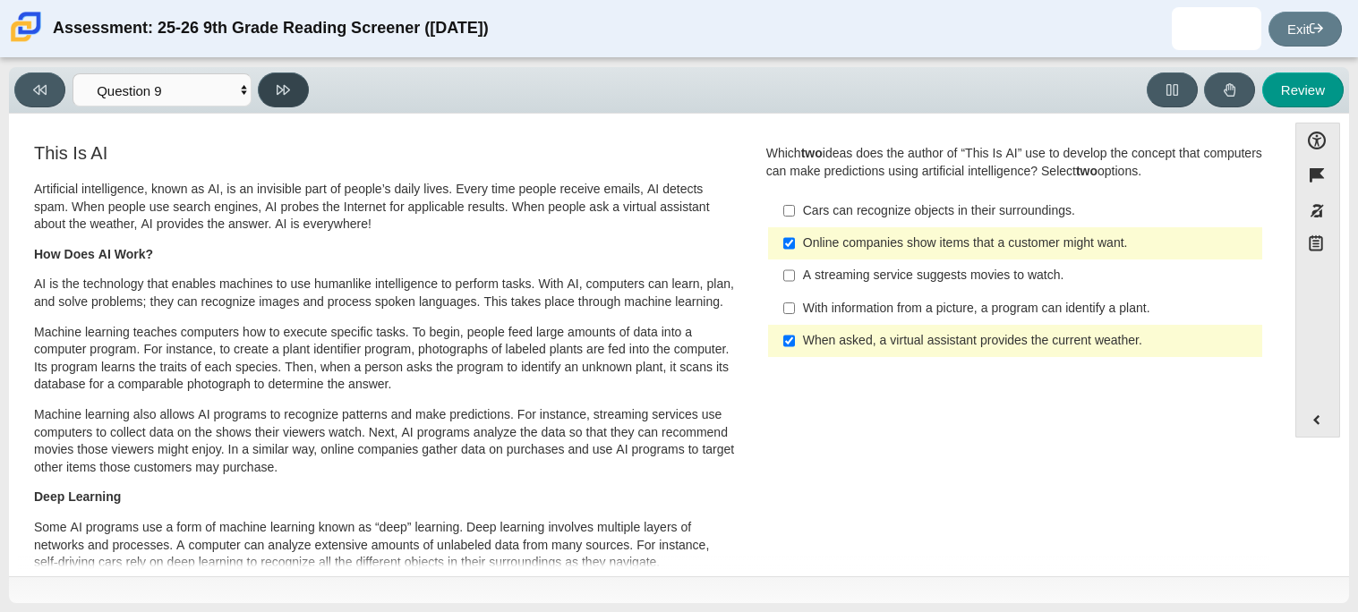
click at [281, 90] on icon at bounding box center [283, 89] width 13 height 13
select select "cdf3c14e-a918-44d1-9b63-3db0fa81641e"
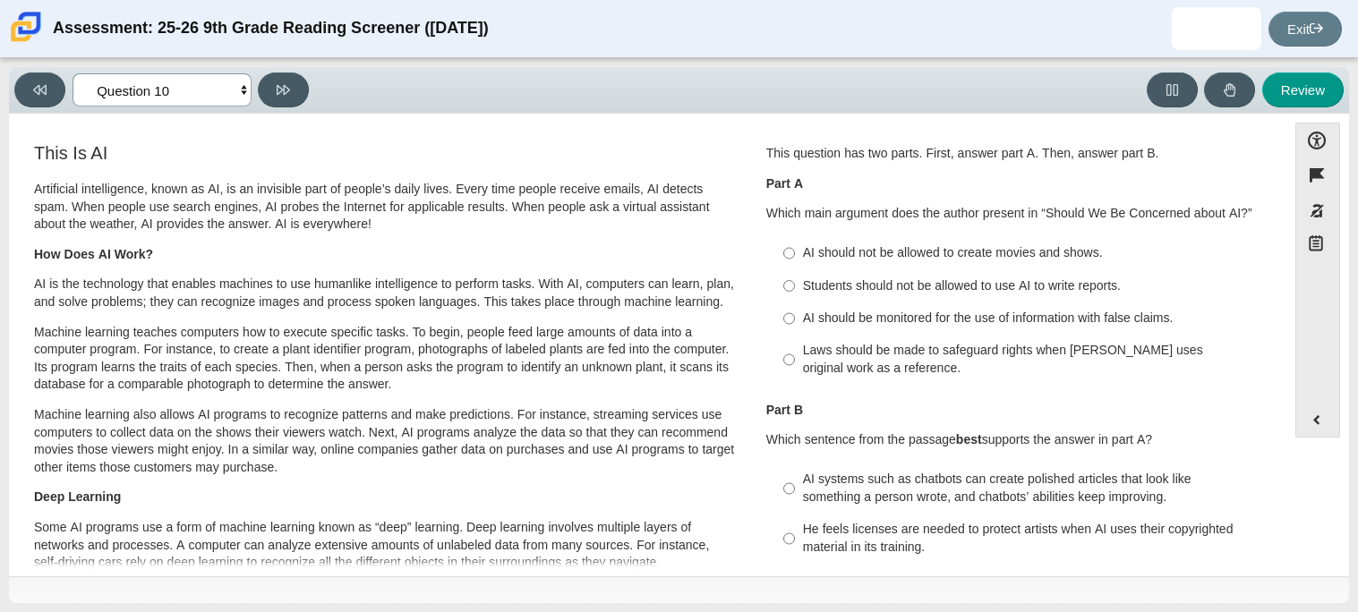
click at [222, 94] on select "Questions Question 1 Question 2 Question 3 Question 4 Question 5 Question 6 Que…" at bounding box center [162, 89] width 179 height 33
click at [459, 80] on div "Review" at bounding box center [830, 90] width 1029 height 35
click at [1063, 290] on div "Students should not be allowed to use AI to write reports." at bounding box center [1029, 287] width 452 height 18
click at [795, 290] on input "Students should not be allowed to use AI to write reports. Students should not …" at bounding box center [790, 286] width 12 height 32
radio input "true"
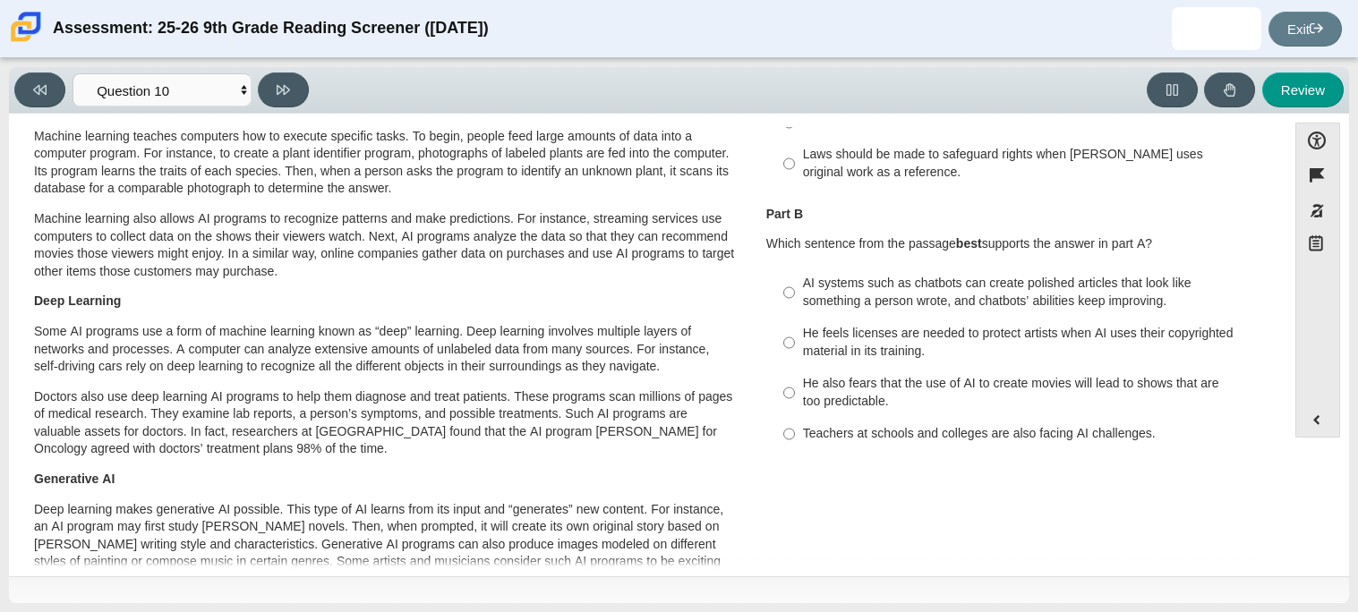
scroll to position [202, 0]
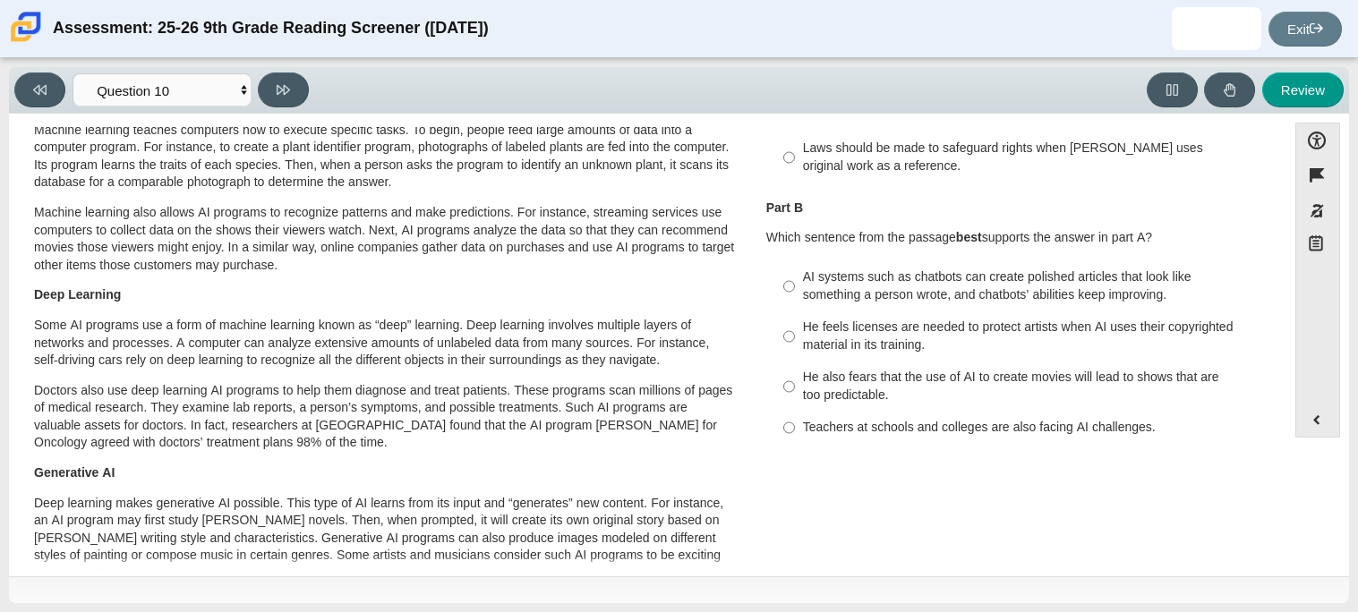
click at [843, 431] on div "Teachers at schools and colleges are also facing AI challenges." at bounding box center [1029, 428] width 452 height 18
click at [795, 431] on input "Teachers at schools and colleges are also facing AI challenges. Teachers at sch…" at bounding box center [790, 428] width 12 height 32
radio input "true"
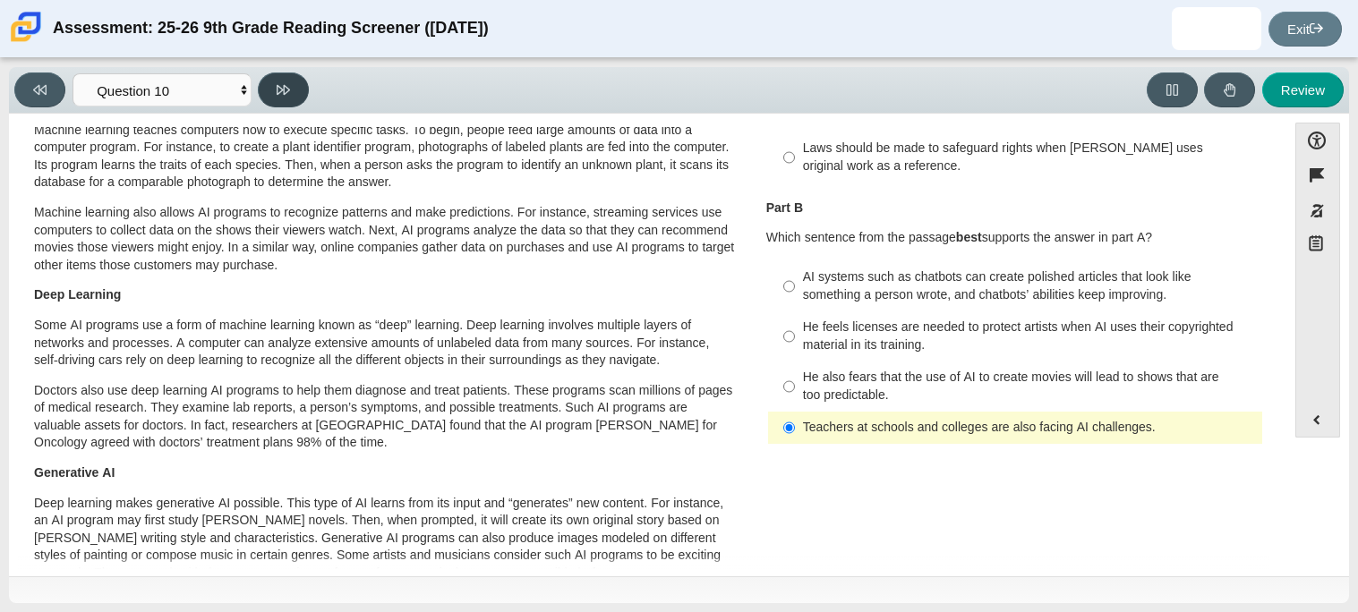
click at [304, 77] on button at bounding box center [283, 90] width 51 height 35
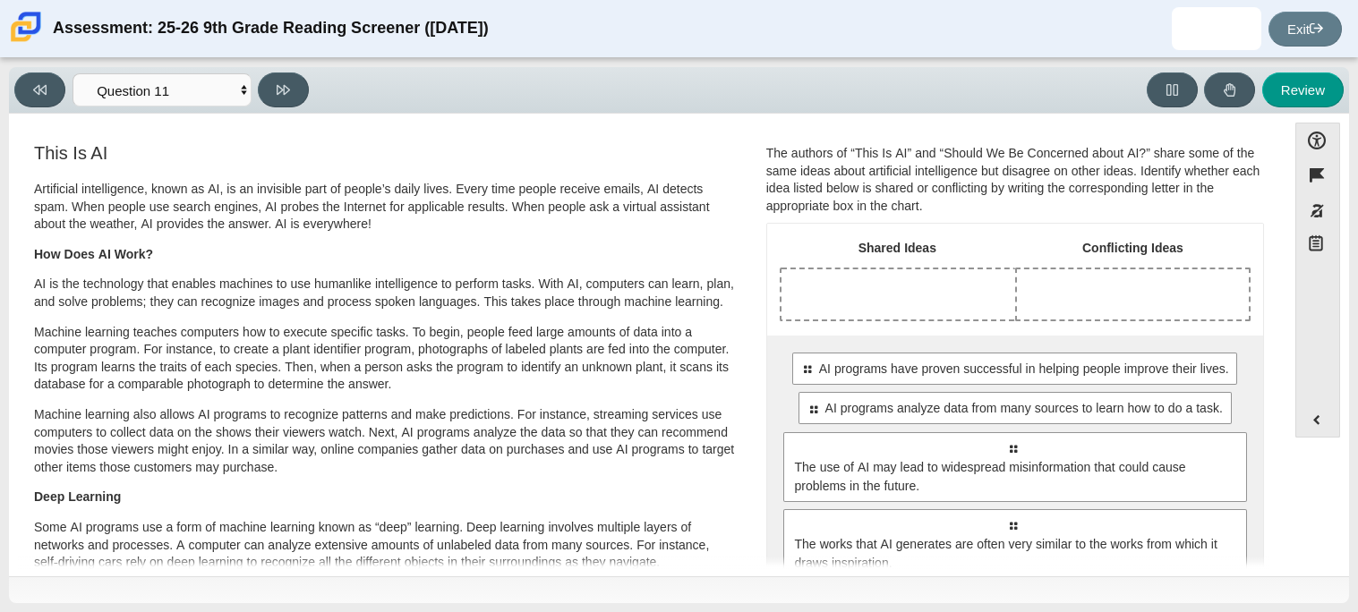
click at [800, 181] on div "The authors of “This Is AI” and “Should We Be Concerned about AI?” share some o…" at bounding box center [1015, 180] width 498 height 70
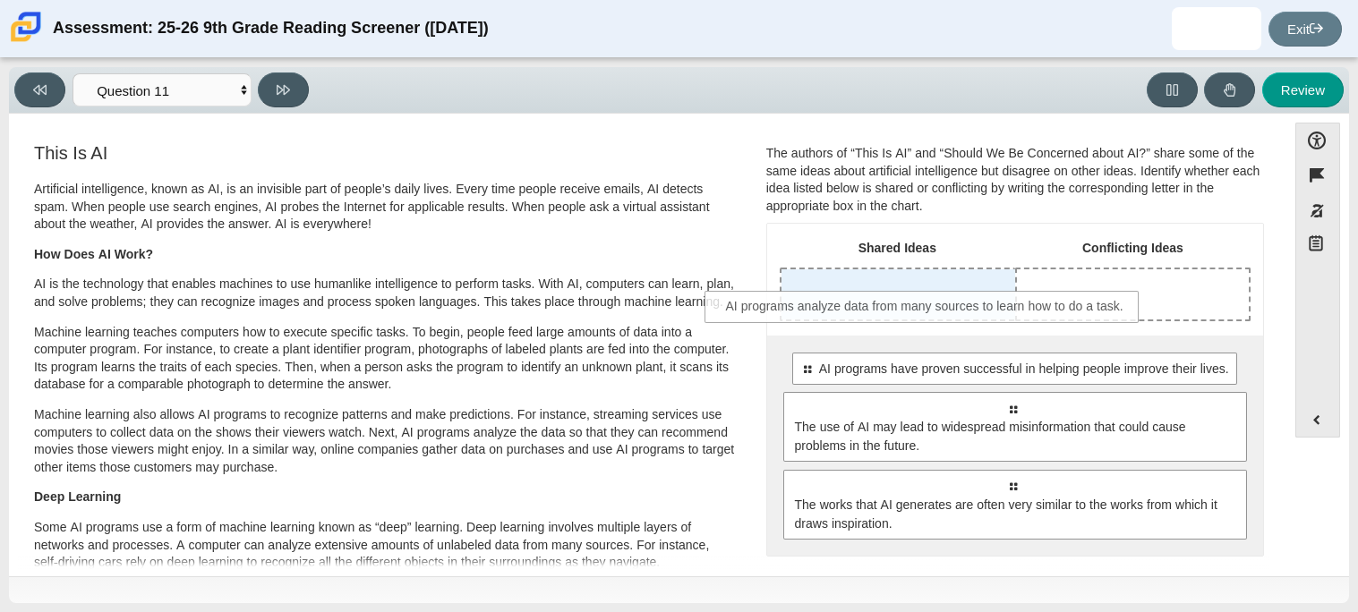
drag, startPoint x: 1017, startPoint y: 421, endPoint x: 931, endPoint y: 319, distance: 133.5
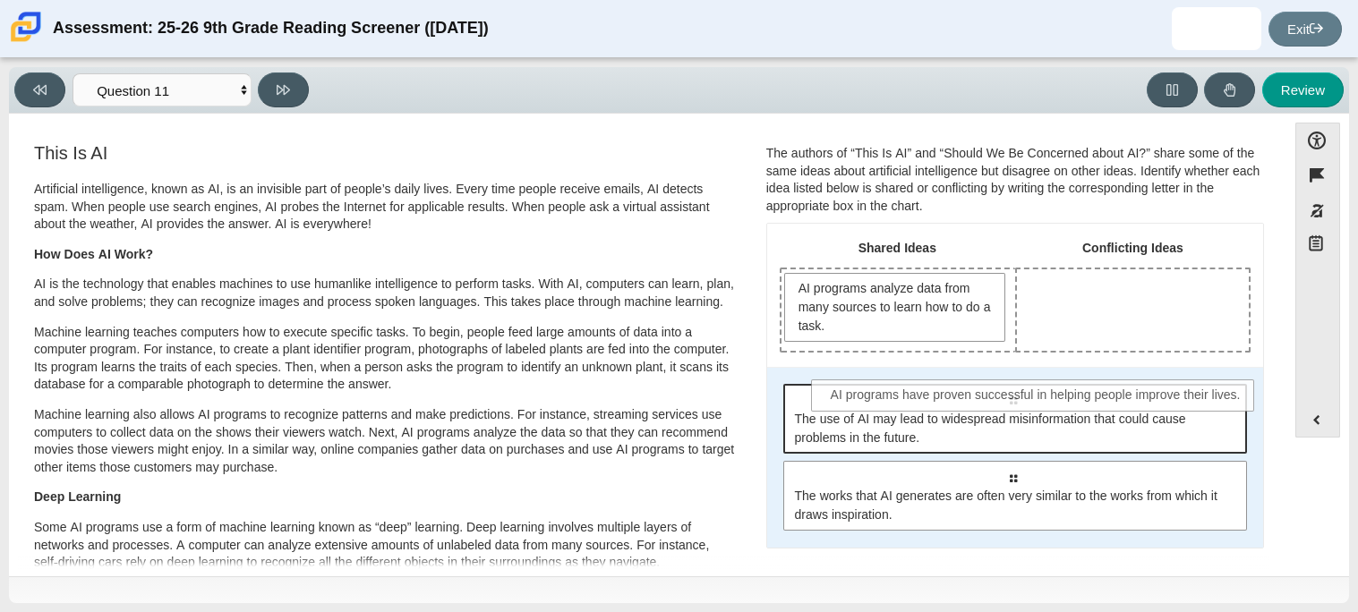
drag, startPoint x: 1024, startPoint y: 411, endPoint x: 1049, endPoint y: 407, distance: 24.4
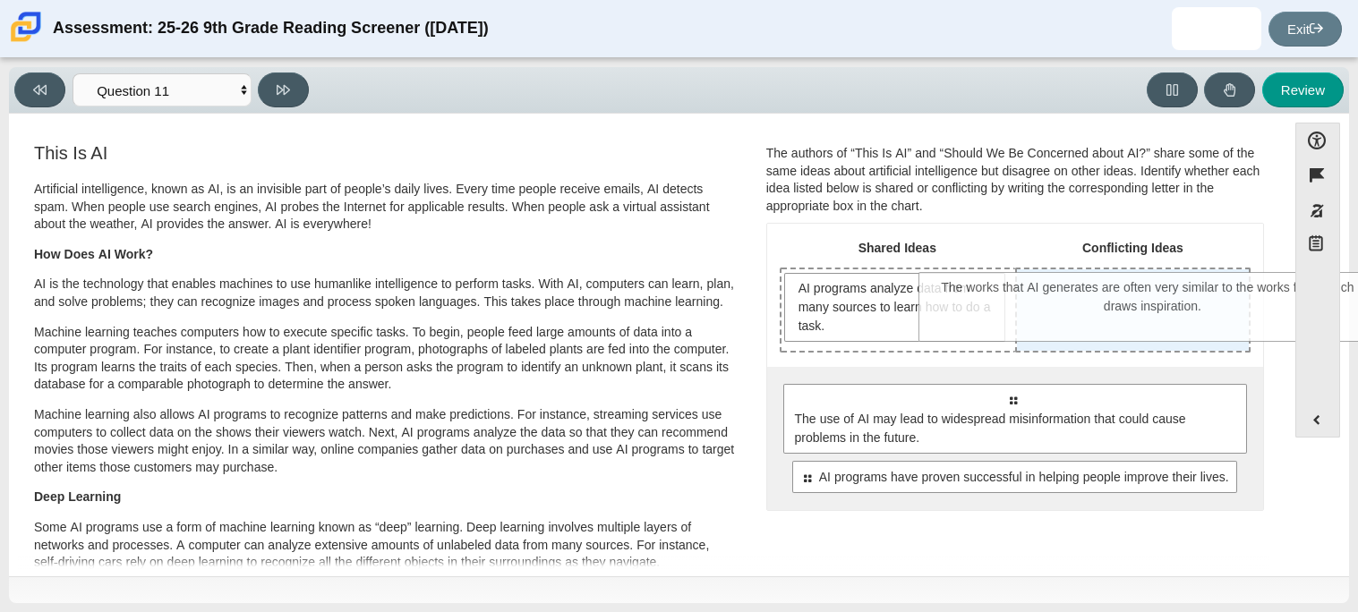
drag, startPoint x: 1027, startPoint y: 505, endPoint x: 1168, endPoint y: 317, distance: 234.8
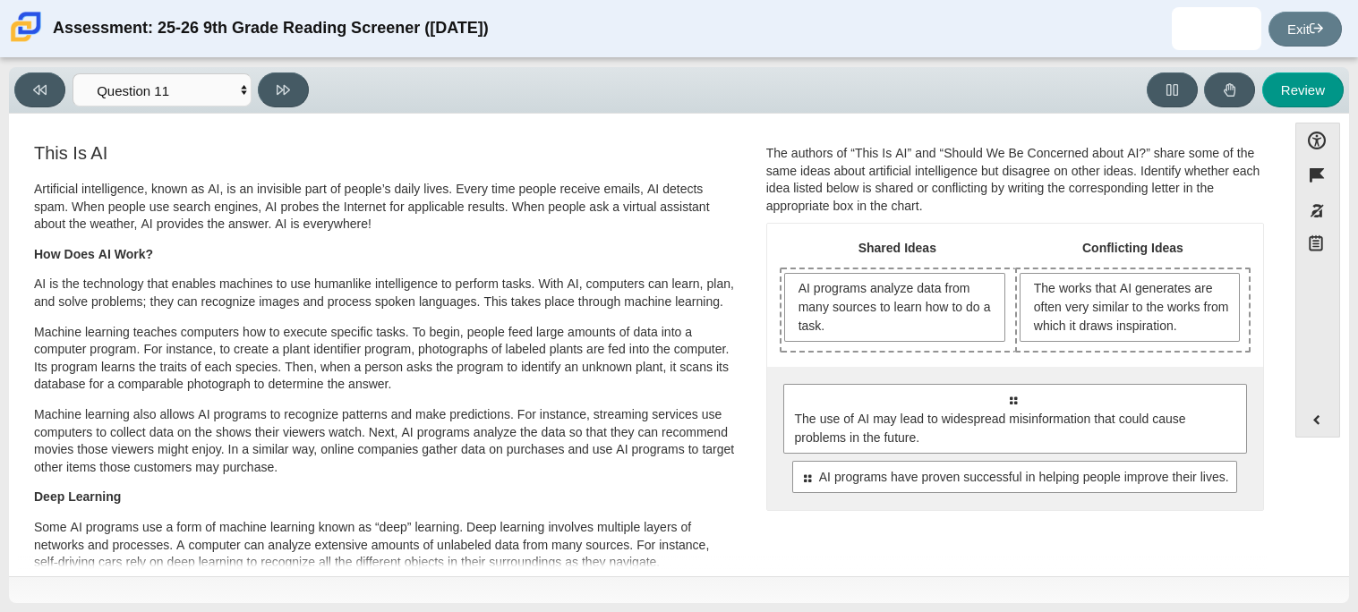
click at [959, 496] on div "Select to move response to a response input area. The use of AI may lead to wid…" at bounding box center [1015, 438] width 496 height 143
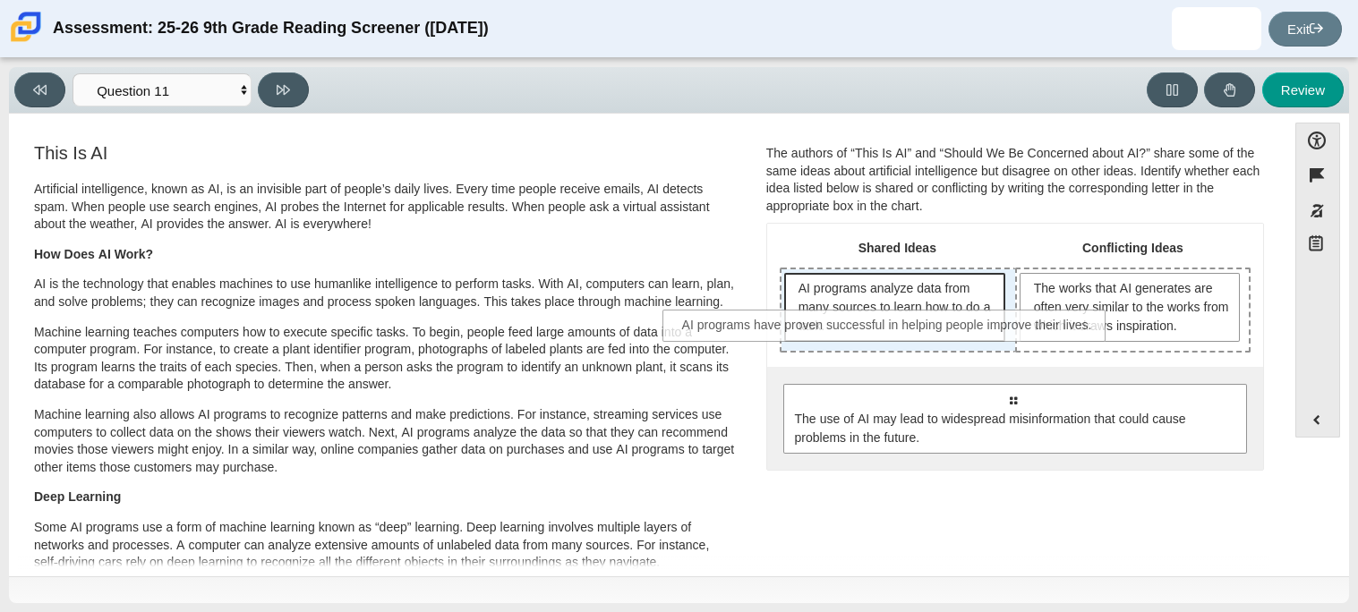
drag, startPoint x: 966, startPoint y: 484, endPoint x: 849, endPoint y: 326, distance: 196.5
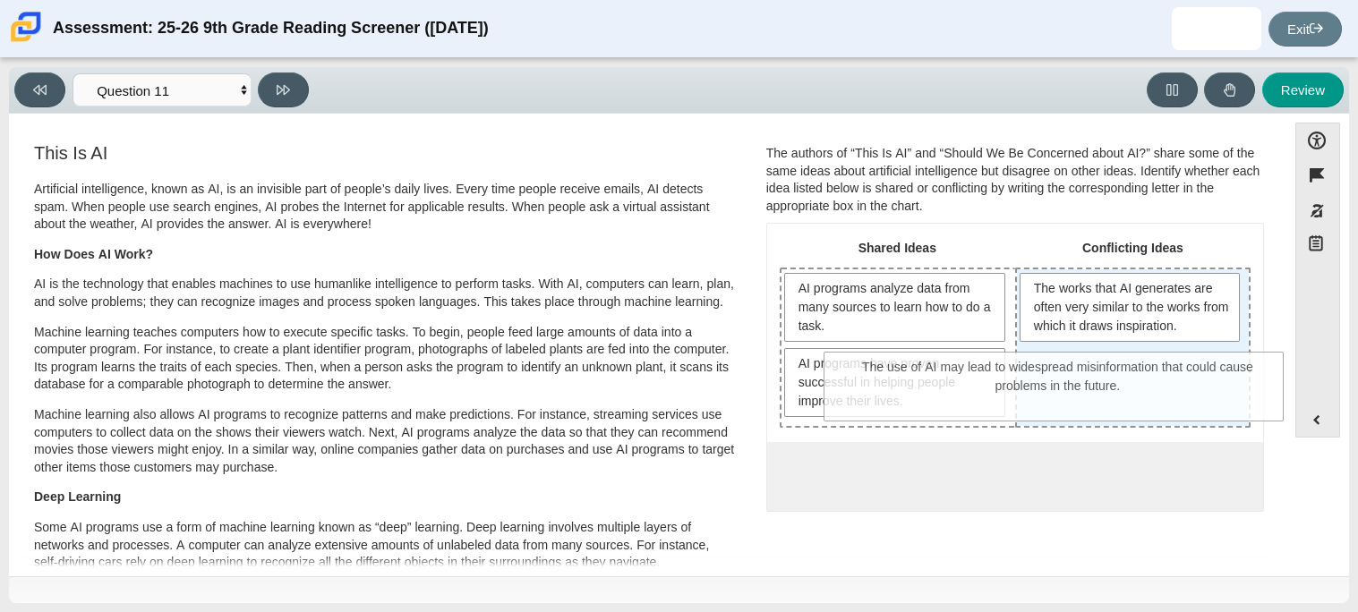
drag, startPoint x: 1088, startPoint y: 484, endPoint x: 1134, endPoint y: 377, distance: 115.9
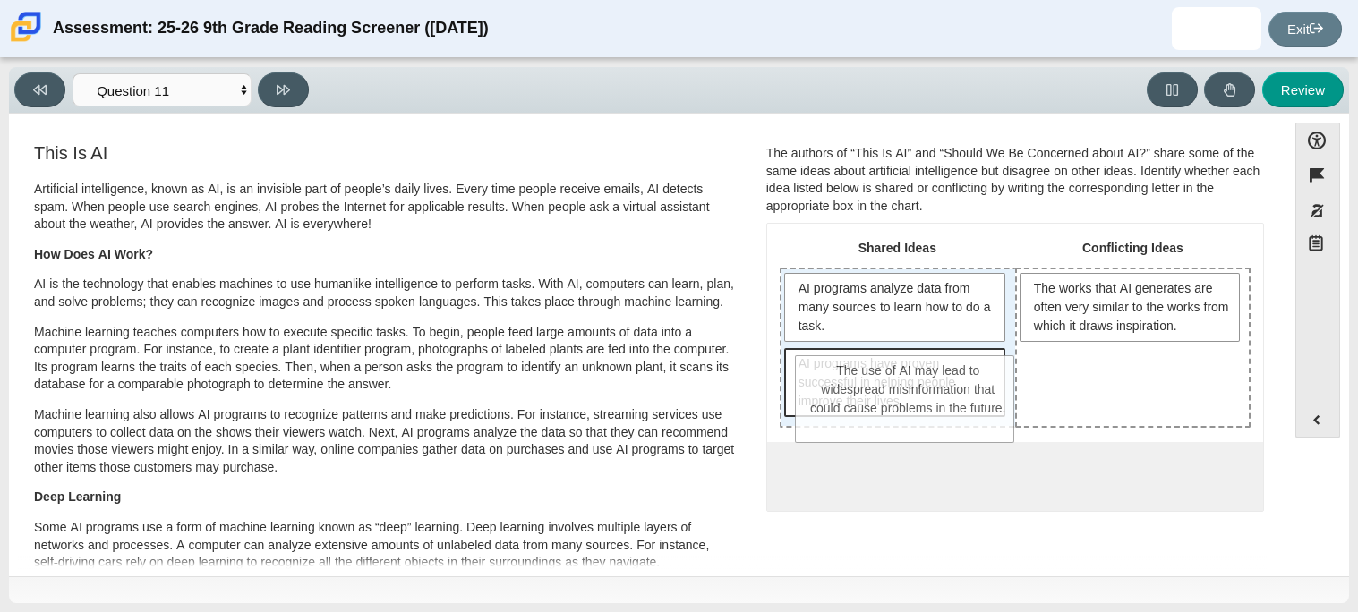
drag, startPoint x: 1203, startPoint y: 372, endPoint x: 981, endPoint y: 378, distance: 222.1
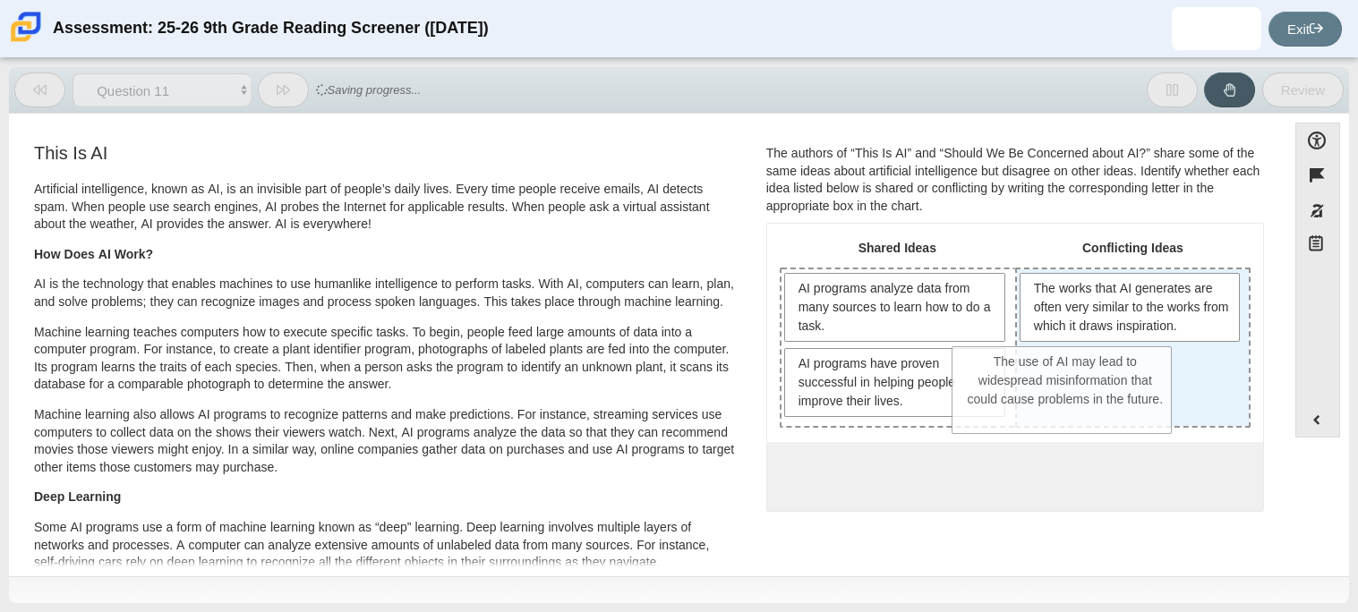
drag, startPoint x: 927, startPoint y: 448, endPoint x: 1100, endPoint y: 372, distance: 188.8
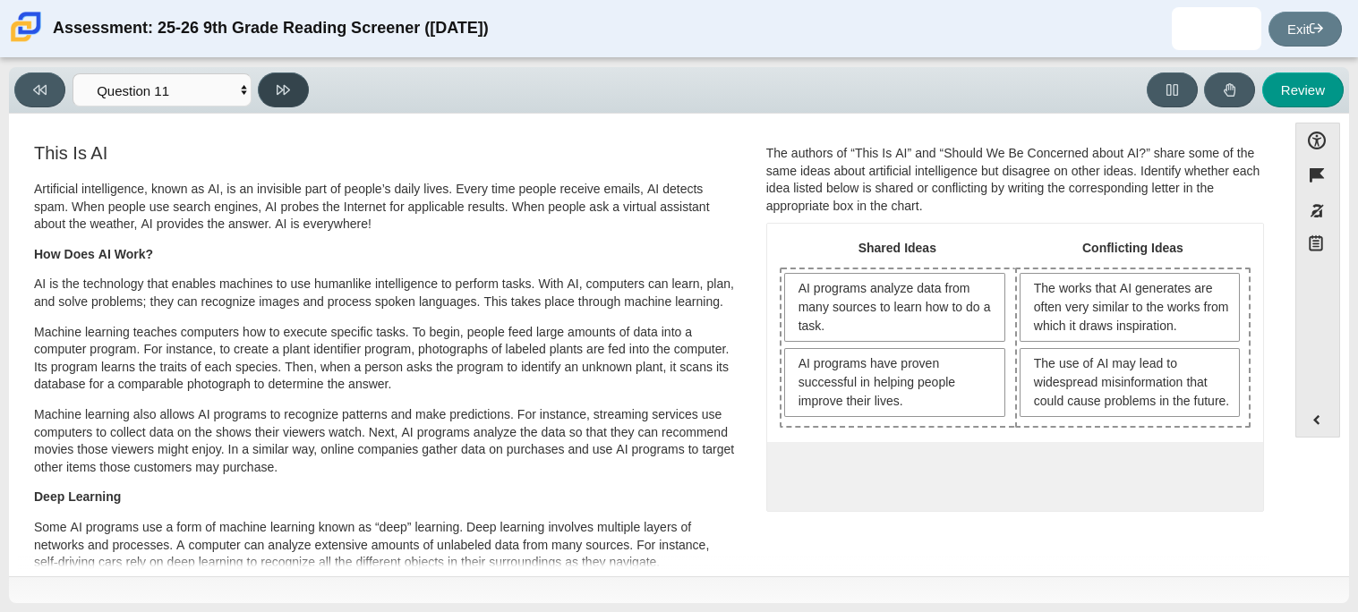
click at [275, 84] on button at bounding box center [283, 90] width 51 height 35
select select "c3effed4-44ce-4a19-bd96-1787f34e9b4c"
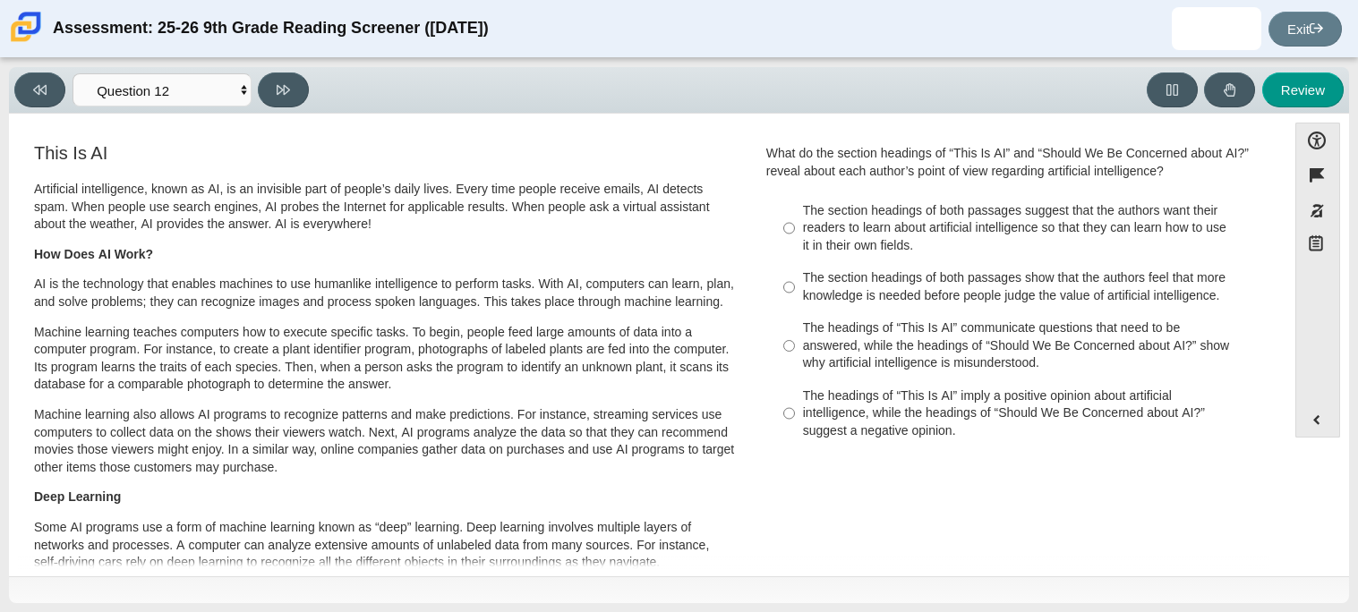
click at [923, 235] on div "The section headings of both passages suggest that the authors want their reade…" at bounding box center [1029, 228] width 452 height 53
click at [795, 235] on input "The section headings of both passages suggest that the authors want their reade…" at bounding box center [790, 228] width 12 height 68
radio input "true"
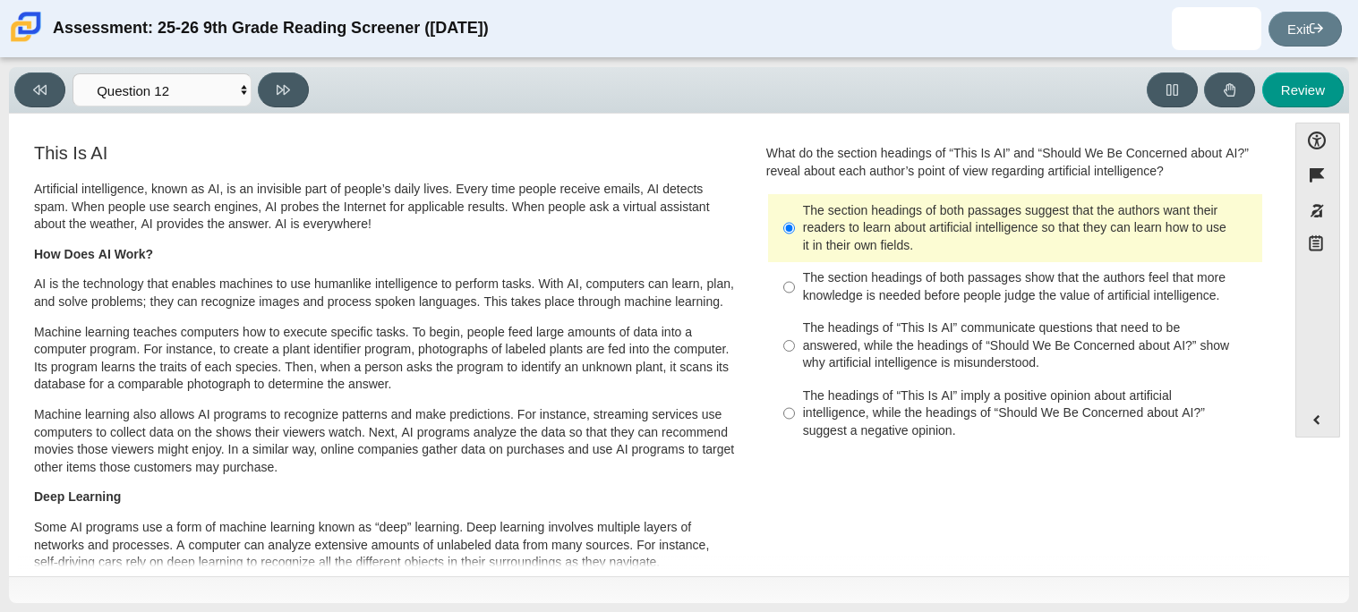
click at [916, 347] on div "The headings of “This Is AI” communicate questions that need to be answered, wh…" at bounding box center [1029, 346] width 452 height 53
click at [795, 347] on input "The headings of “This Is AI” communicate questions that need to be answered, wh…" at bounding box center [790, 347] width 12 height 68
radio input "true"
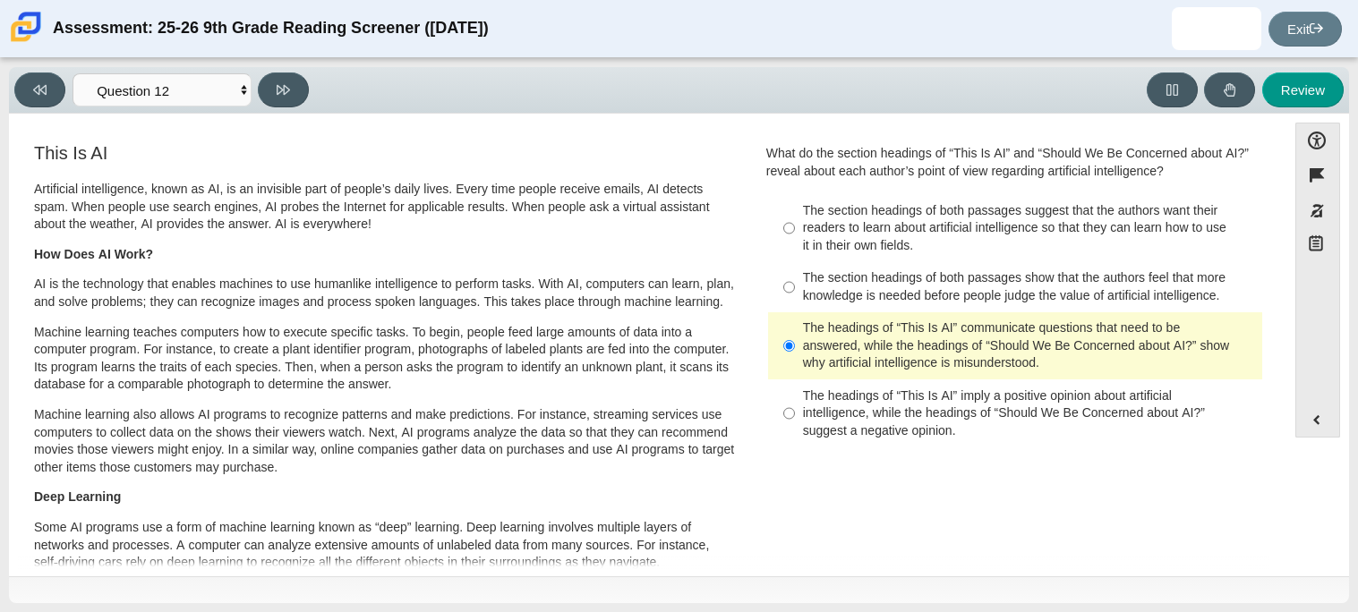
click at [901, 314] on label "The headings of “This Is AI” communicate questions that need to be answered, wh…" at bounding box center [1017, 347] width 492 height 68
click at [795, 314] on input "The headings of “This Is AI” communicate questions that need to be answered, wh…" at bounding box center [790, 347] width 12 height 68
click at [900, 313] on label "The headings of “This Is AI” communicate questions that need to be answered, wh…" at bounding box center [1017, 347] width 492 height 68
click at [795, 313] on input "The headings of “This Is AI” communicate questions that need to be answered, wh…" at bounding box center [790, 347] width 12 height 68
click at [887, 276] on div "The section headings of both passages show that the authors feel that more know…" at bounding box center [1029, 287] width 452 height 35
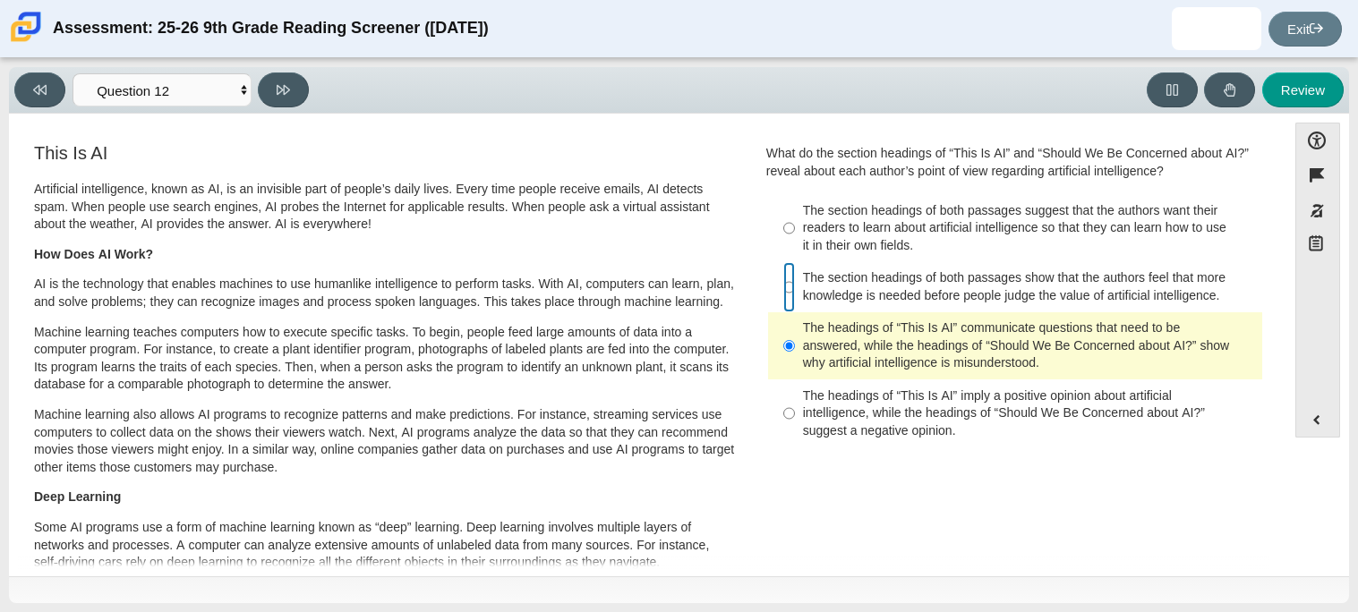
click at [795, 276] on input "The section headings of both passages show that the authors feel that more know…" at bounding box center [790, 287] width 12 height 50
radio input "true"
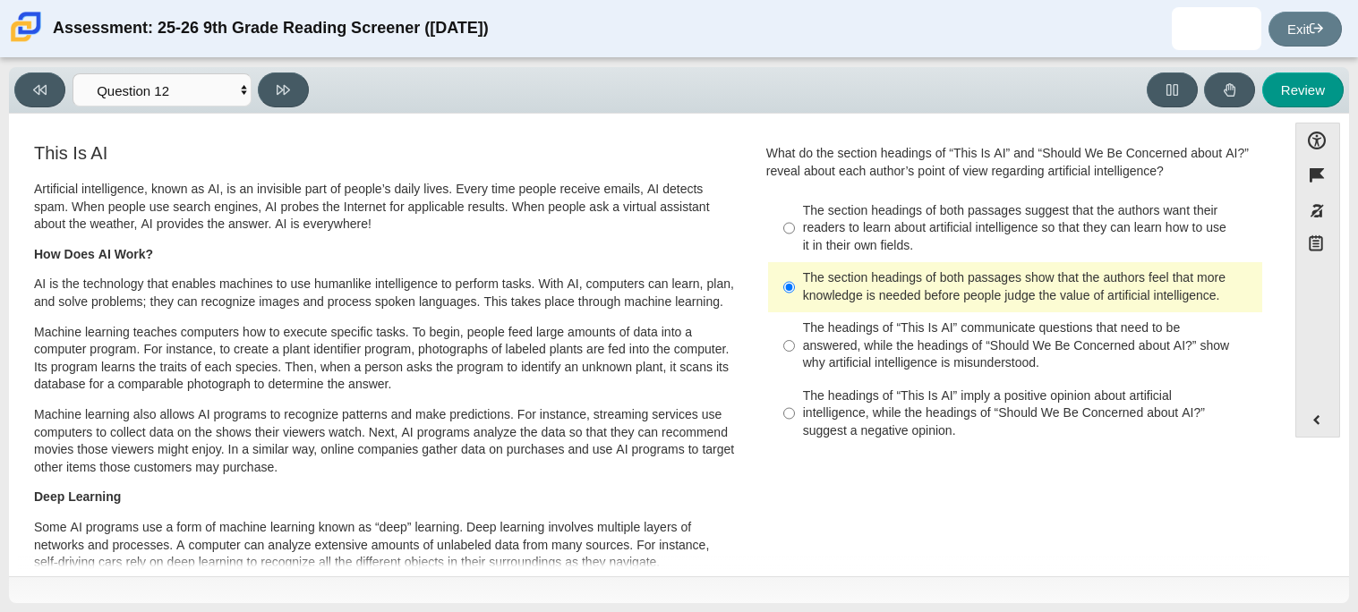
click at [887, 276] on div "The section headings of both passages show that the authors feel that more know…" at bounding box center [1029, 287] width 452 height 35
click at [795, 276] on input "The section headings of both passages show that the authors feel that more know…" at bounding box center [790, 287] width 12 height 50
click at [296, 73] on button at bounding box center [283, 90] width 51 height 35
select select "review"
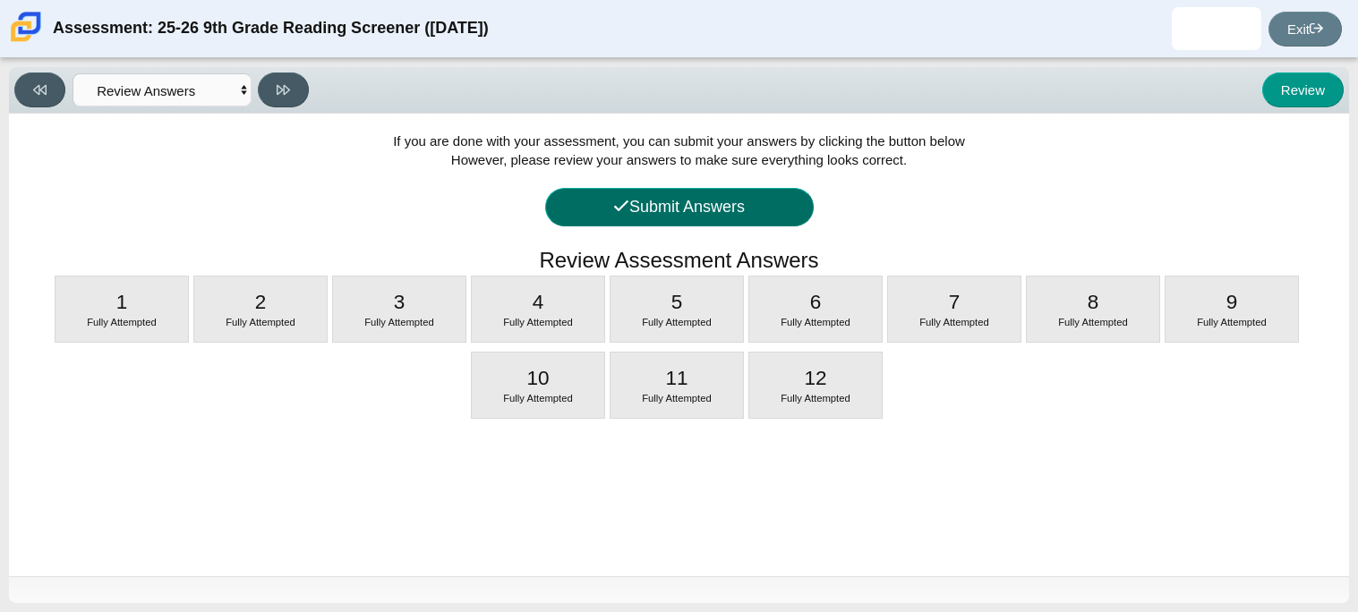
click at [574, 218] on button "Submit Answers" at bounding box center [679, 207] width 269 height 39
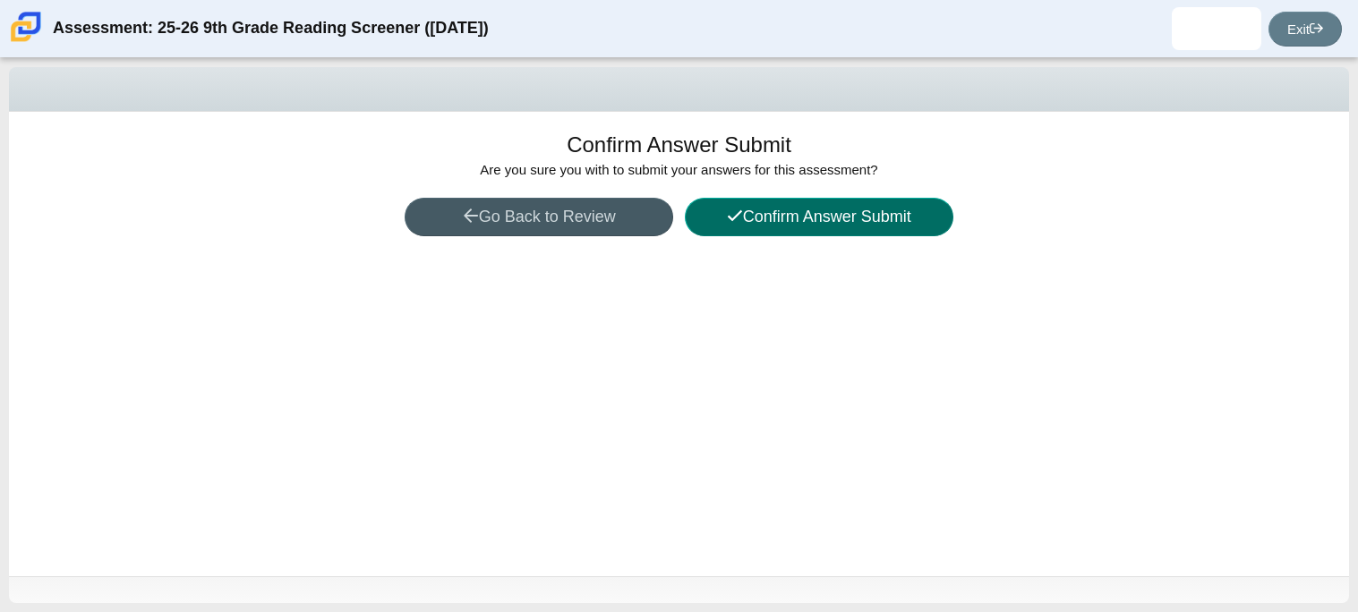
click at [751, 234] on button "Confirm Answer Submit" at bounding box center [819, 217] width 269 height 39
